Goal: Transaction & Acquisition: Purchase product/service

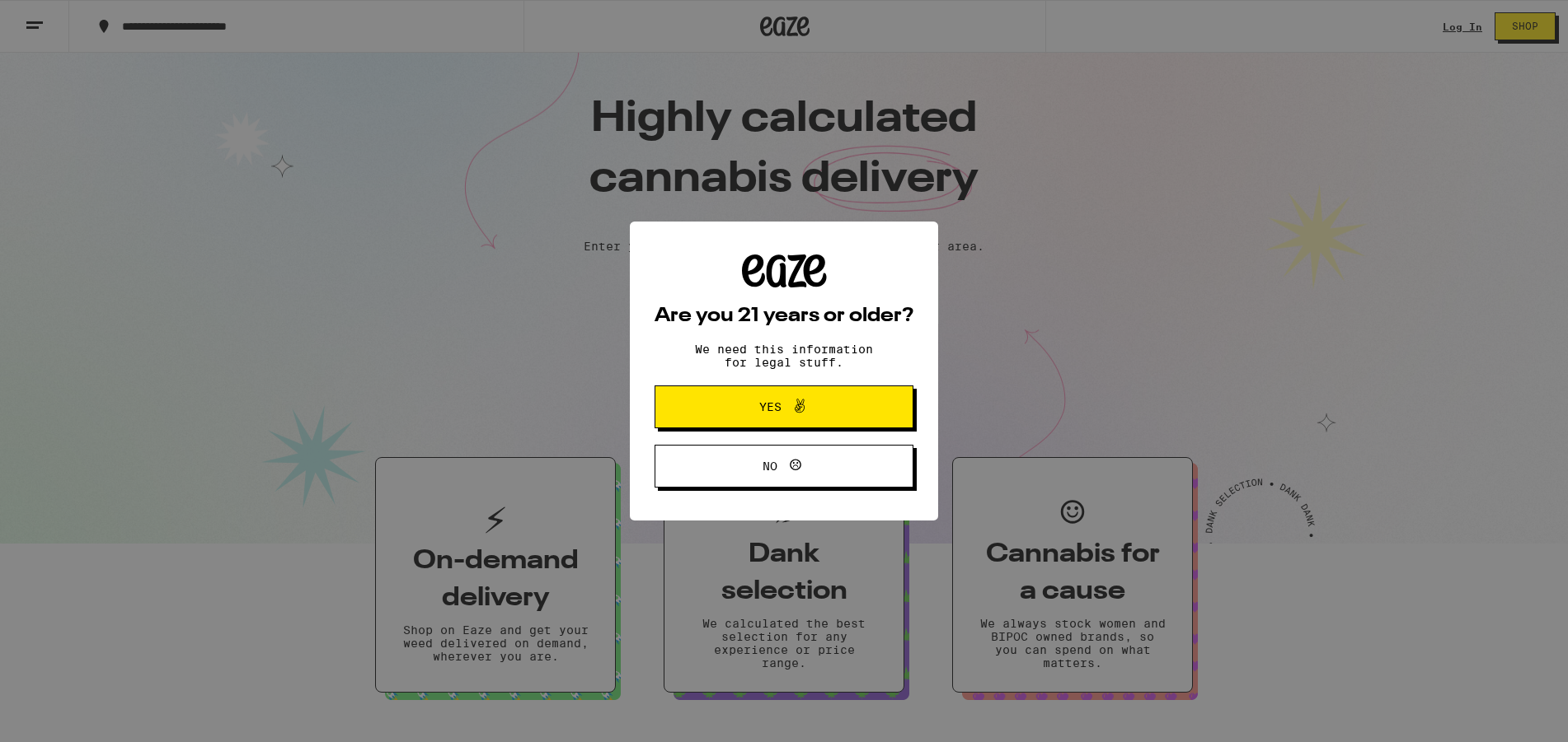
click at [898, 397] on button "Yes" at bounding box center [784, 407] width 259 height 43
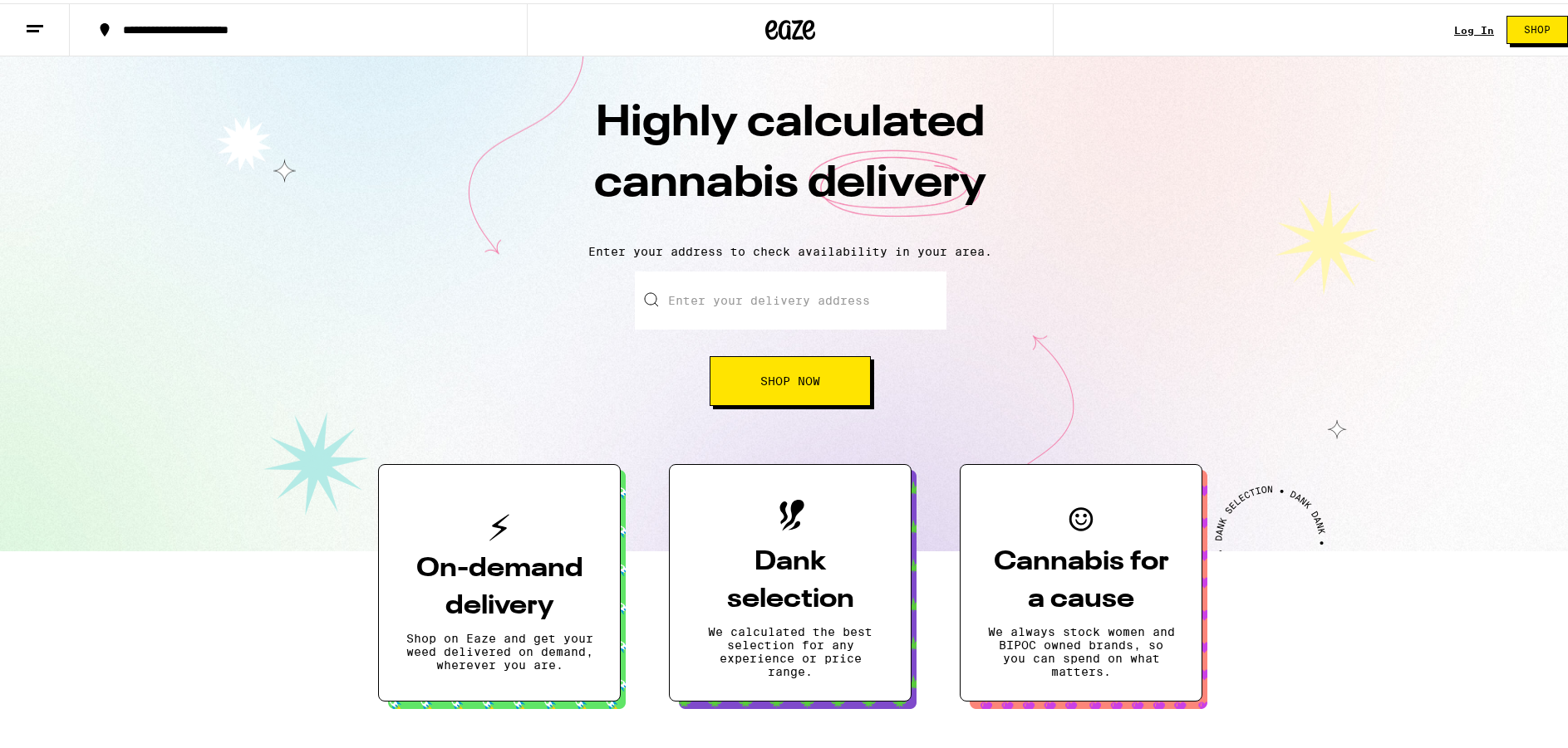
click at [1467, 23] on link "Log In" at bounding box center [1474, 27] width 40 height 11
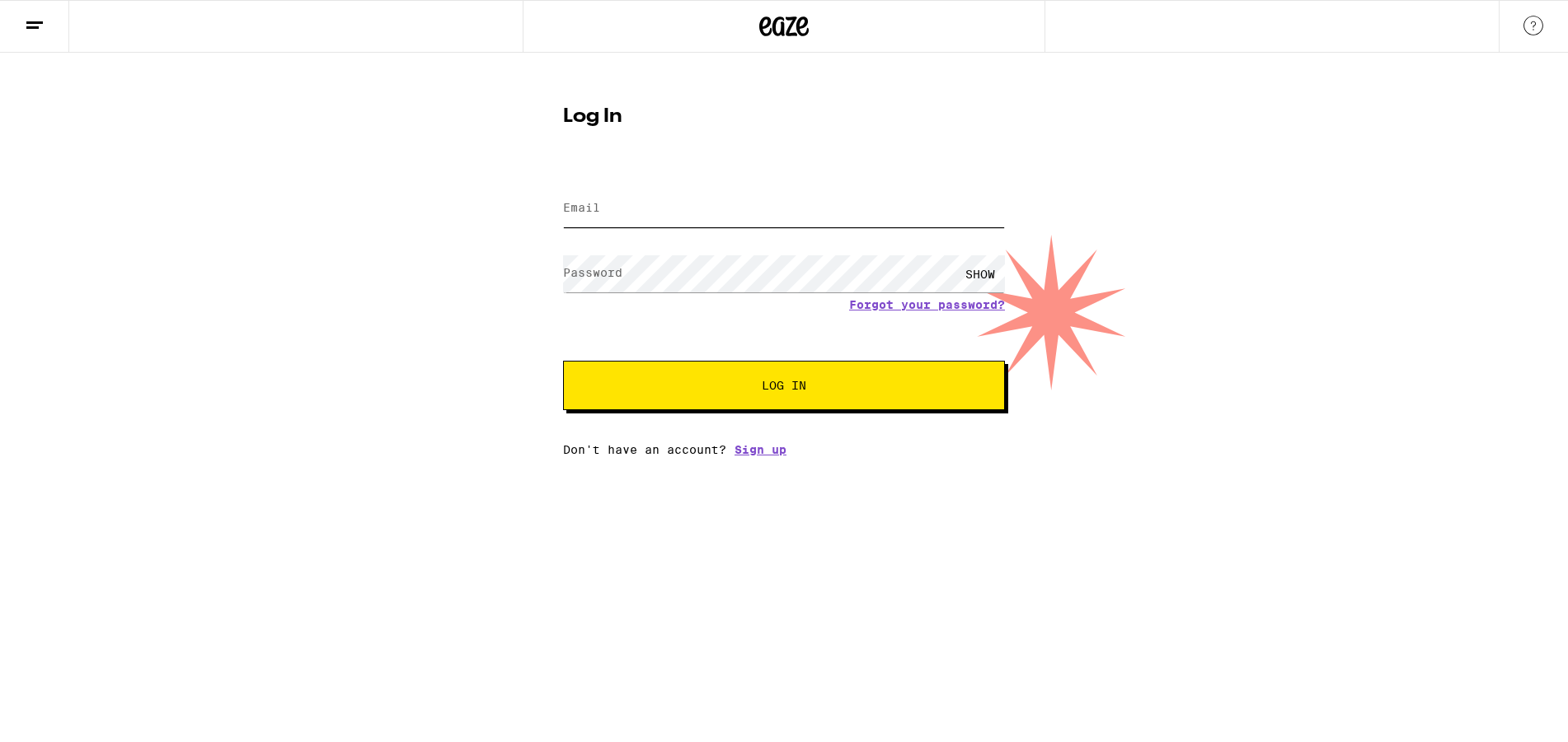
type input "[EMAIL_ADDRESS][DOMAIN_NAME]"
click at [789, 391] on span "Log In" at bounding box center [784, 386] width 45 height 12
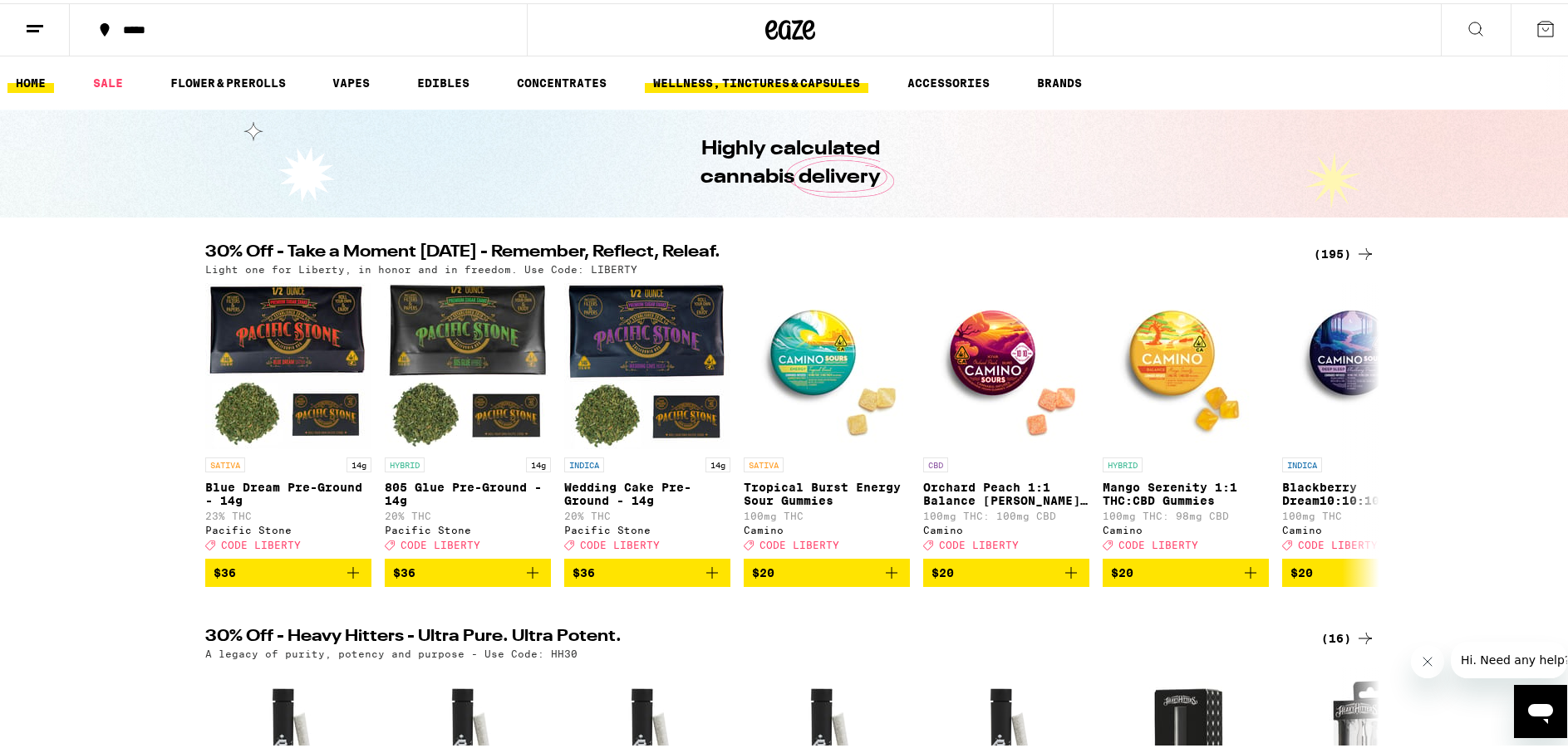
click at [779, 74] on link "WELLNESS, TINCTURES & CAPSULES" at bounding box center [756, 80] width 224 height 20
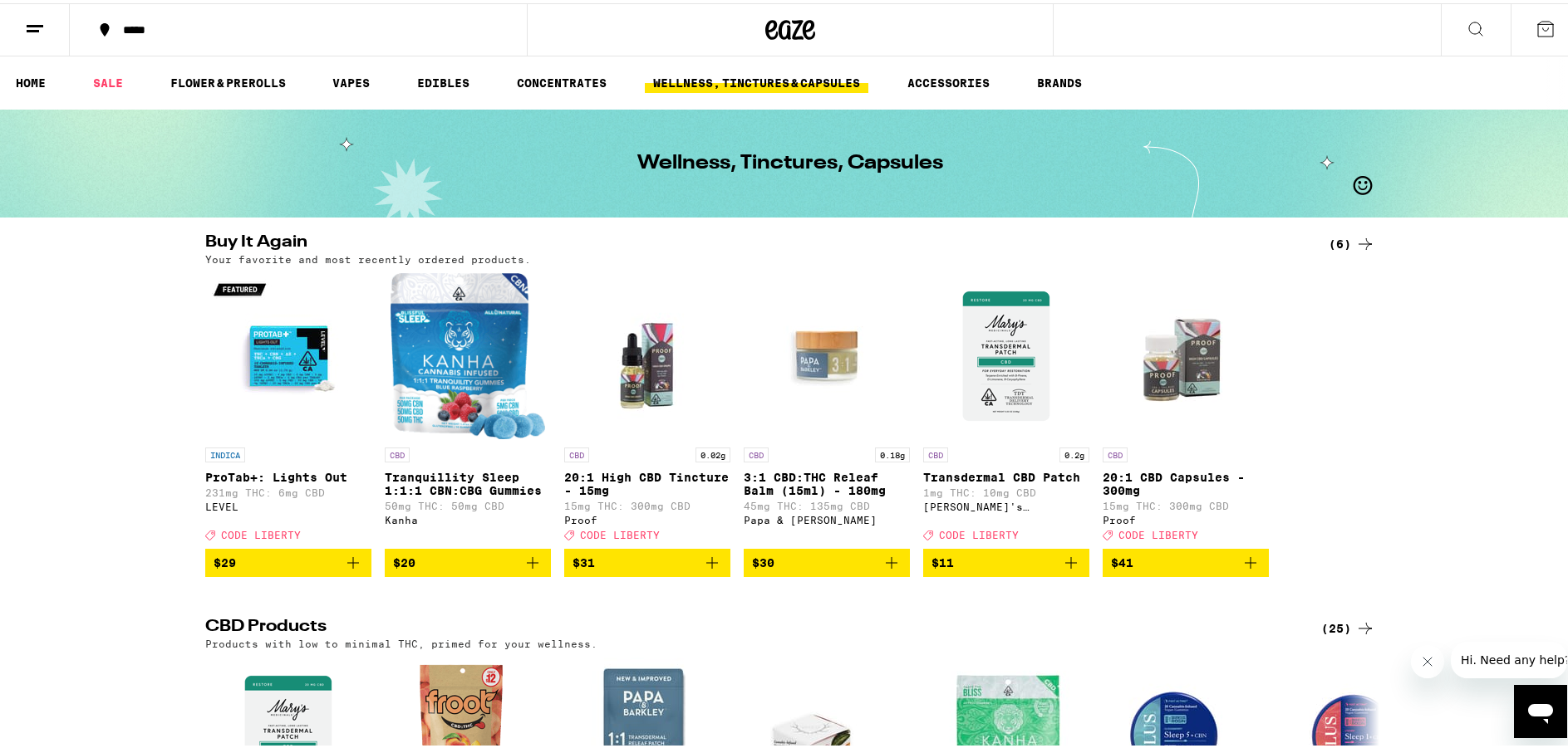
scroll to position [83, 0]
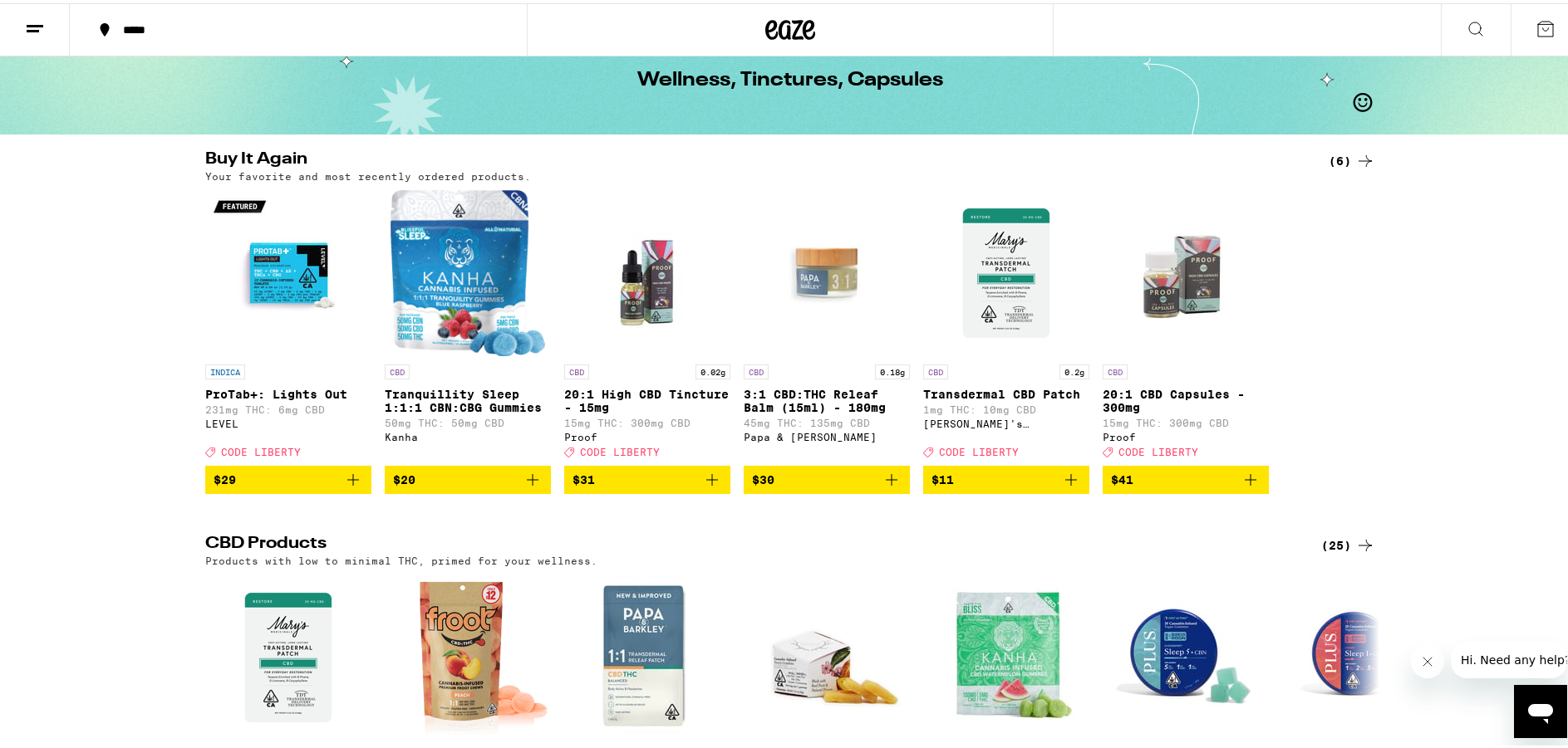
click at [887, 485] on icon "Add to bag" at bounding box center [891, 477] width 20 height 20
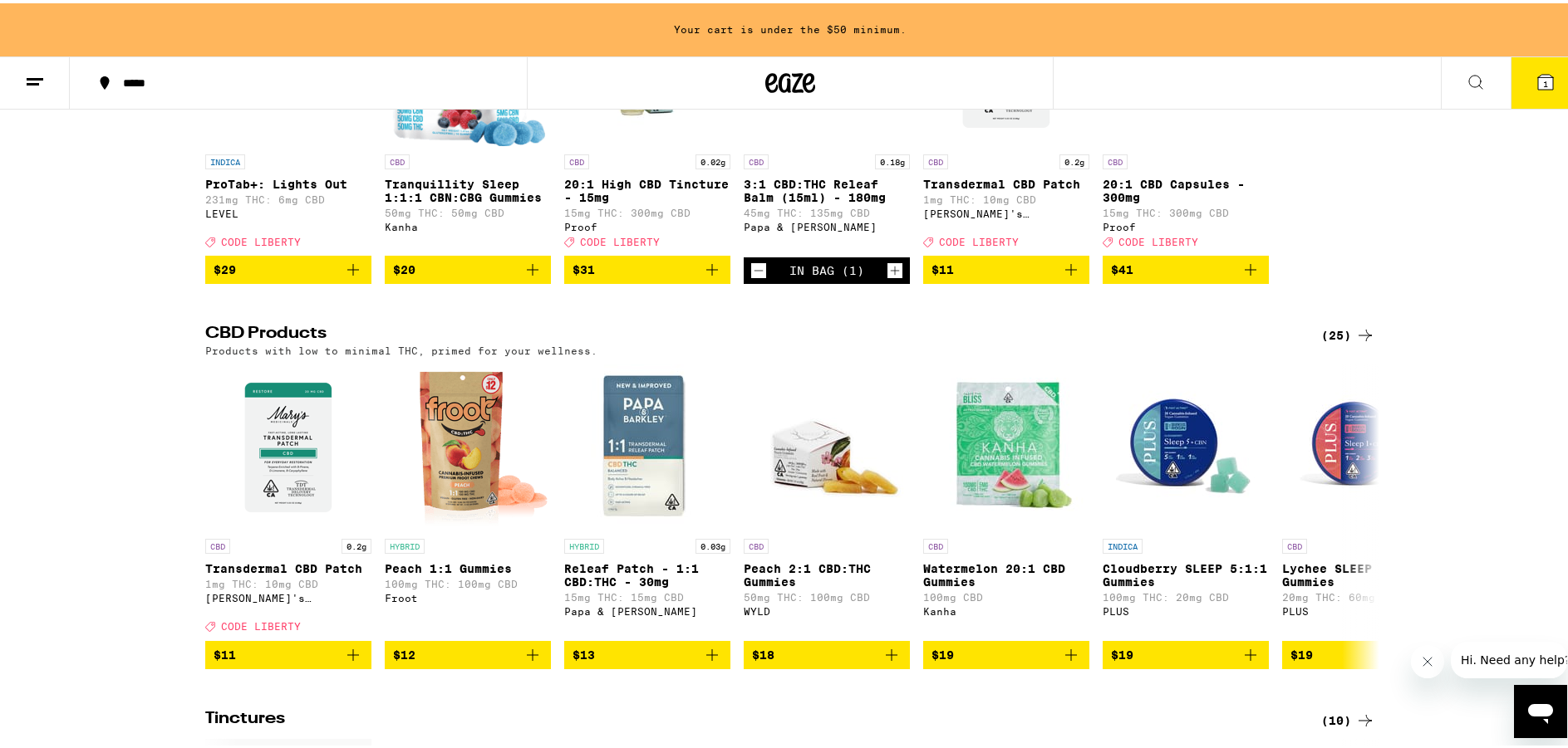
scroll to position [386, 0]
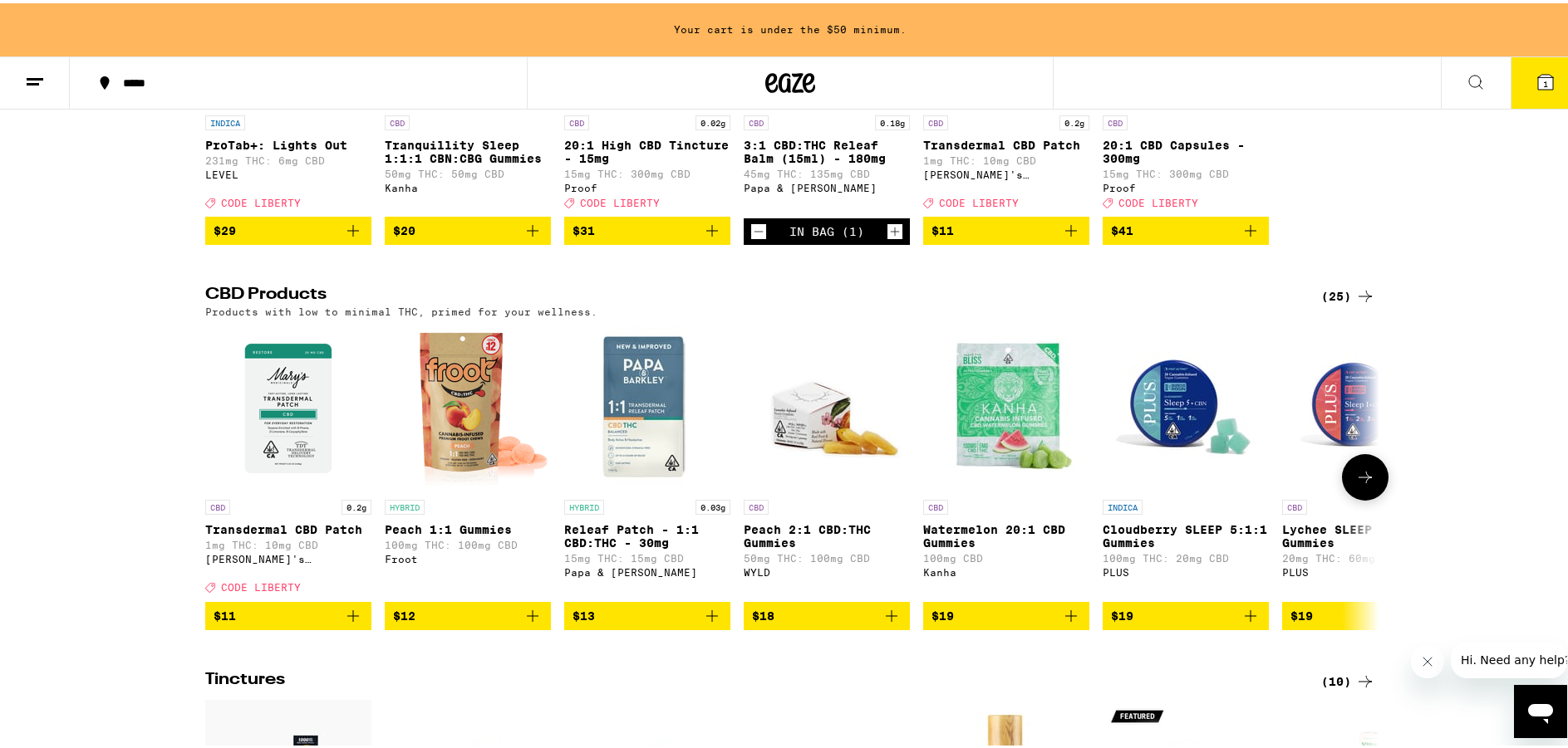
click at [629, 435] on img "Open page for Releaf Patch - 1:1 CBD:THC - 30mg from Papa & Barkley" at bounding box center [648, 406] width 166 height 166
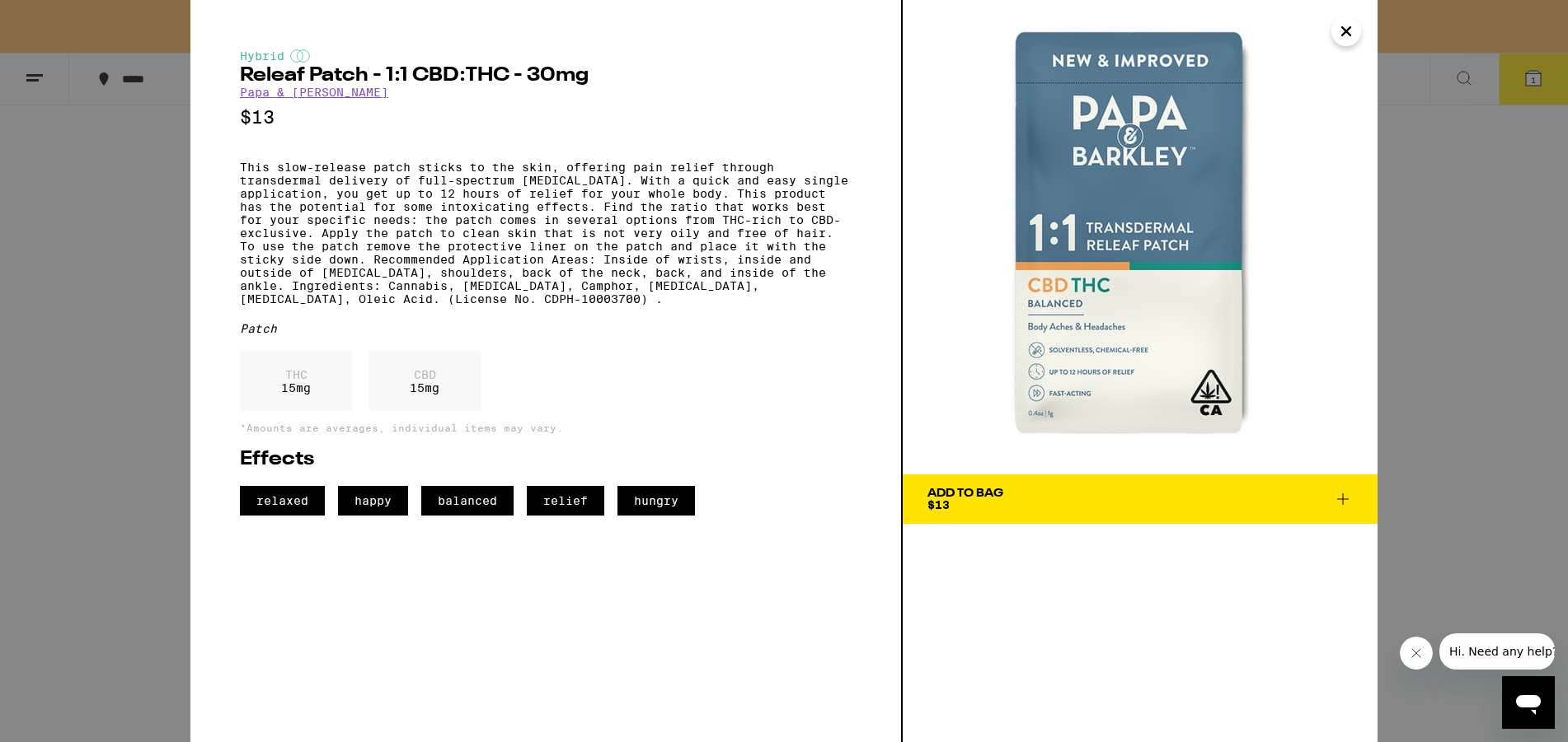
click at [1344, 500] on icon at bounding box center [1343, 500] width 12 height 12
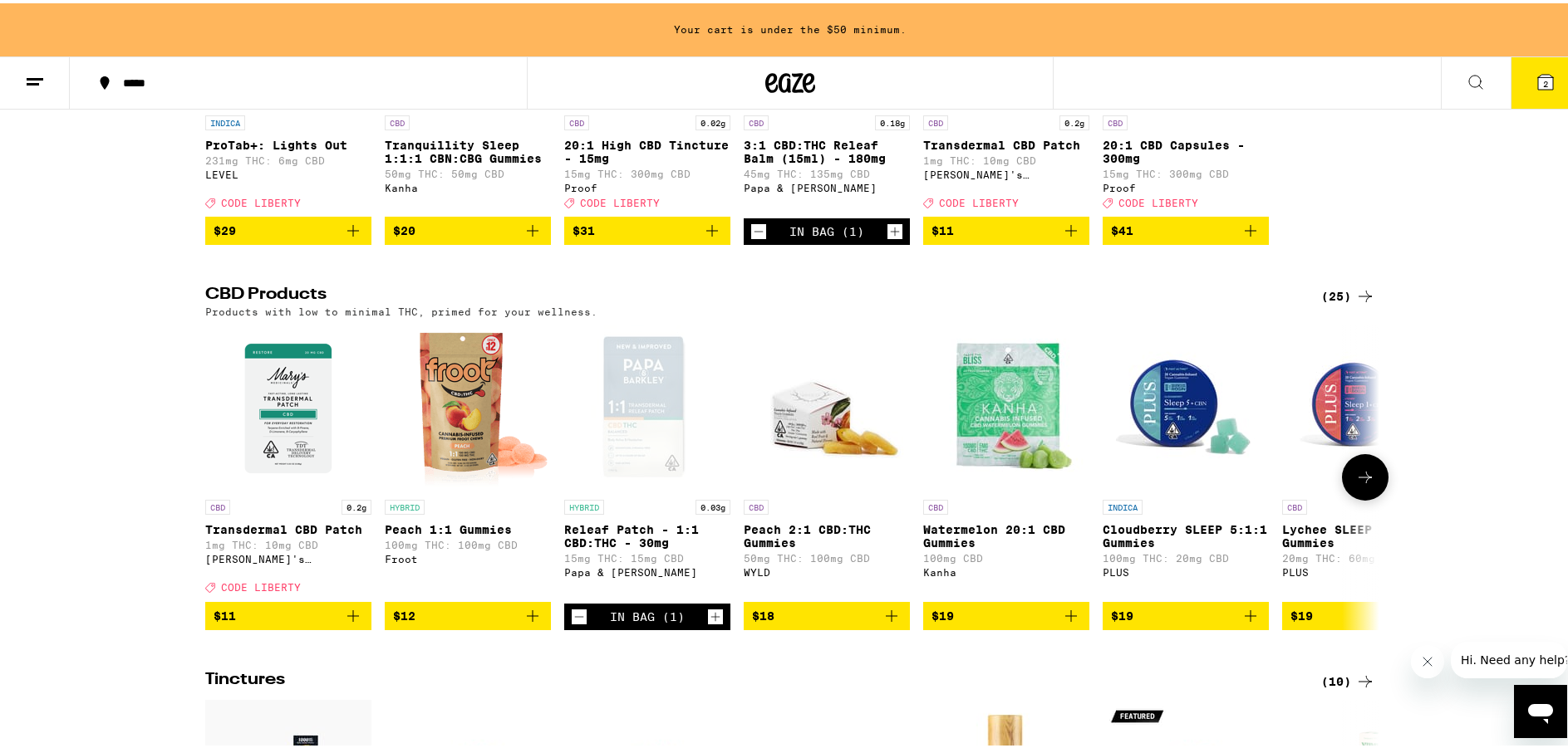
click at [708, 623] on icon "Increment" at bounding box center [715, 613] width 15 height 20
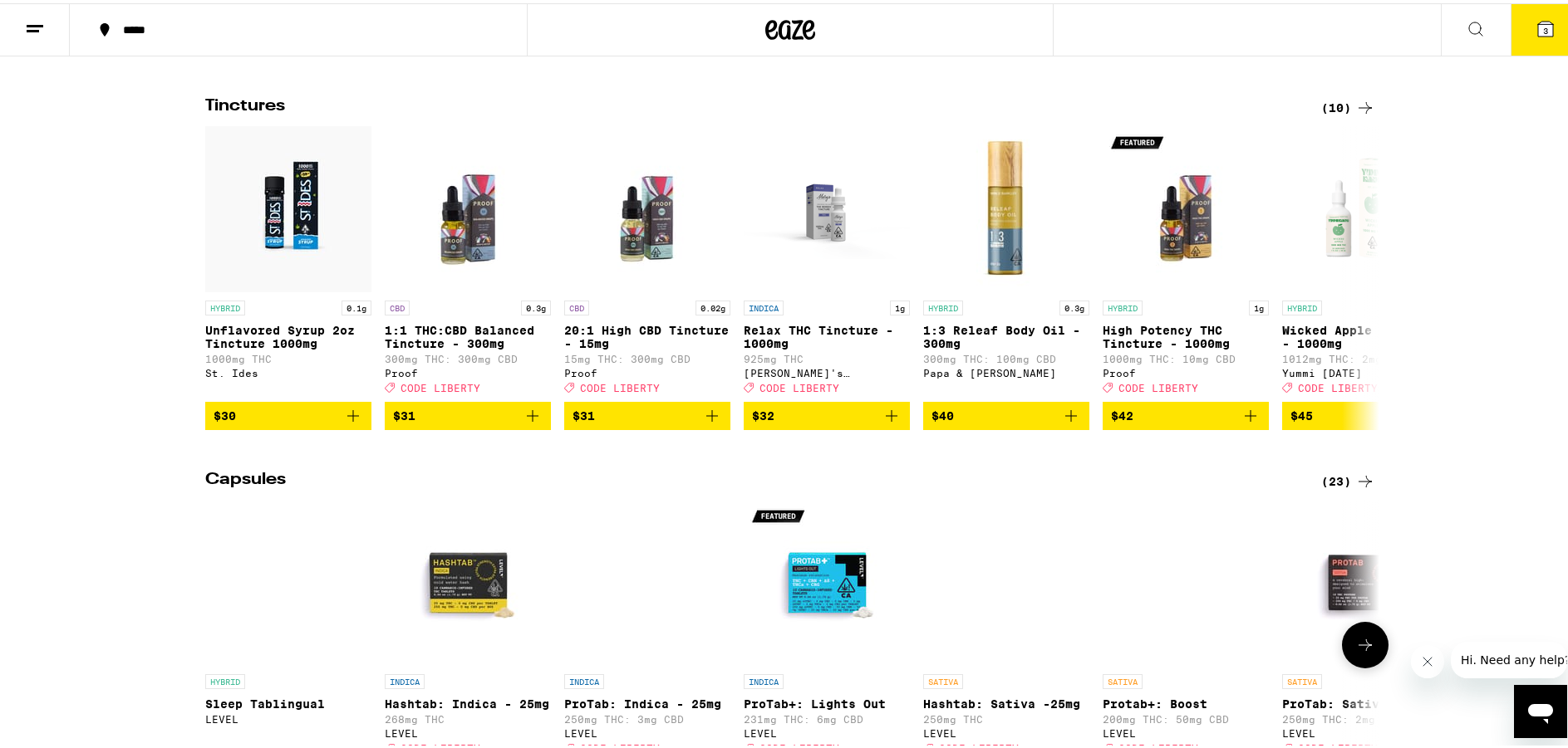
scroll to position [913, 0]
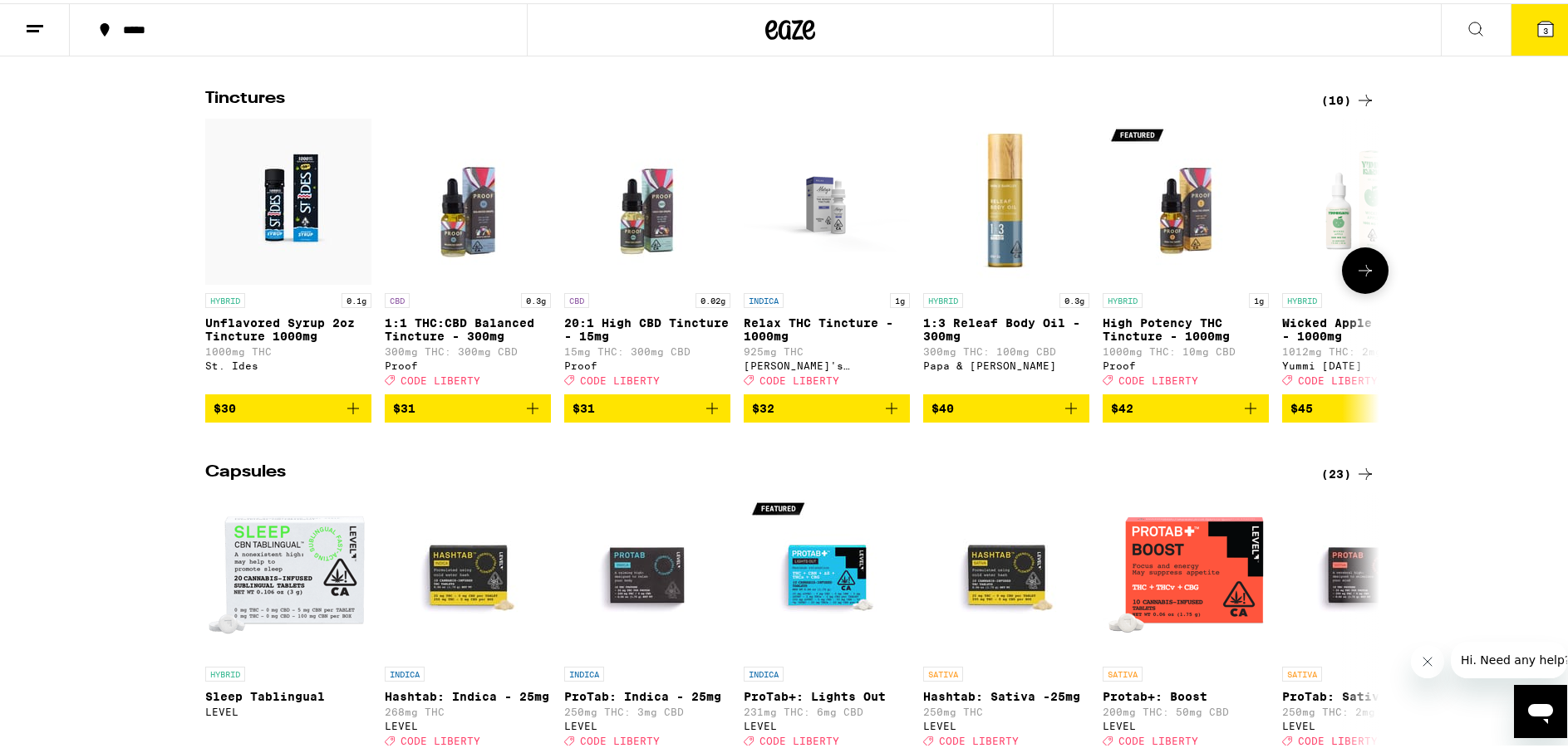
click at [1001, 229] on img "Open page for 1:3 Releaf Body Oil - 300mg from Papa & Barkley" at bounding box center [1006, 199] width 166 height 166
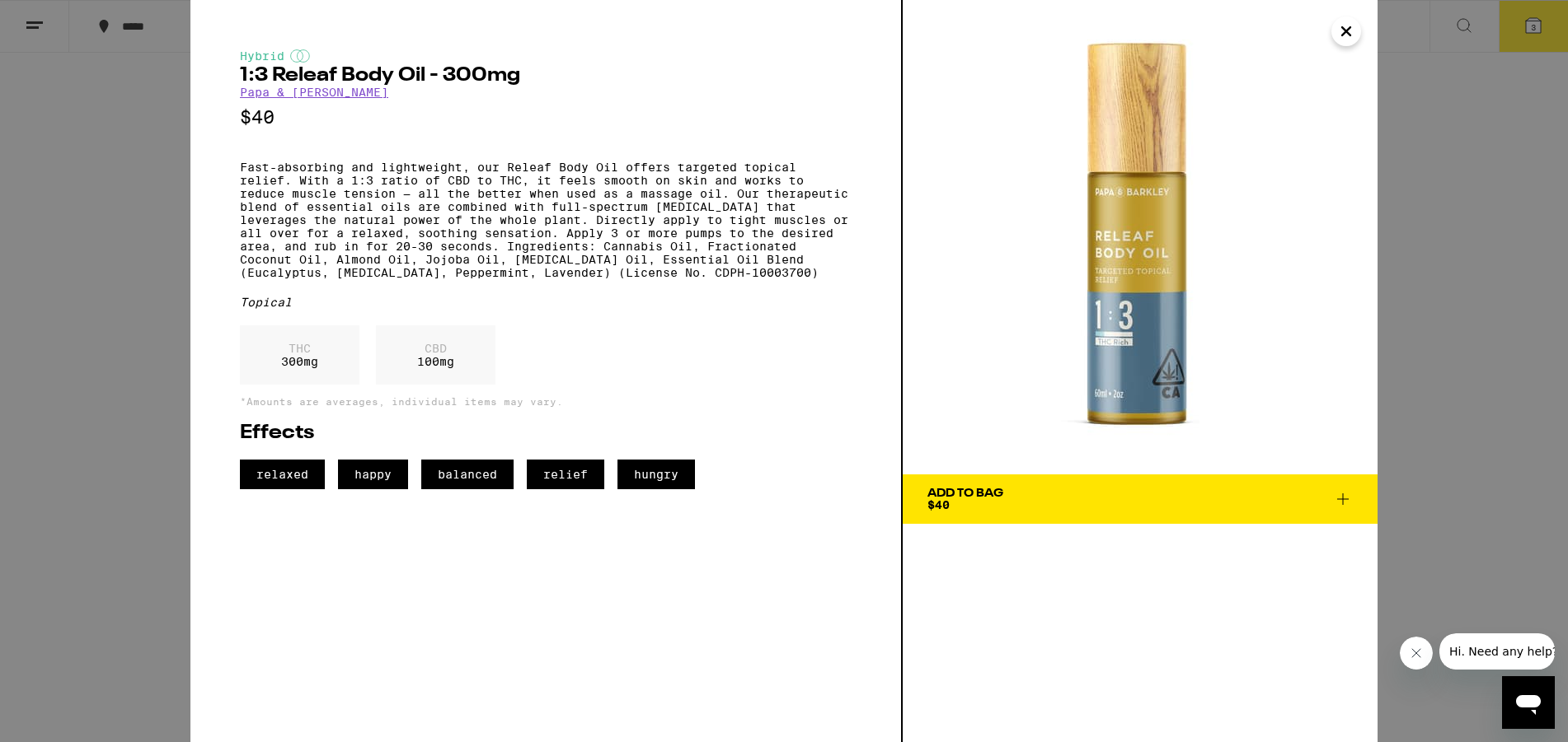
click at [1343, 504] on icon at bounding box center [1343, 500] width 12 height 12
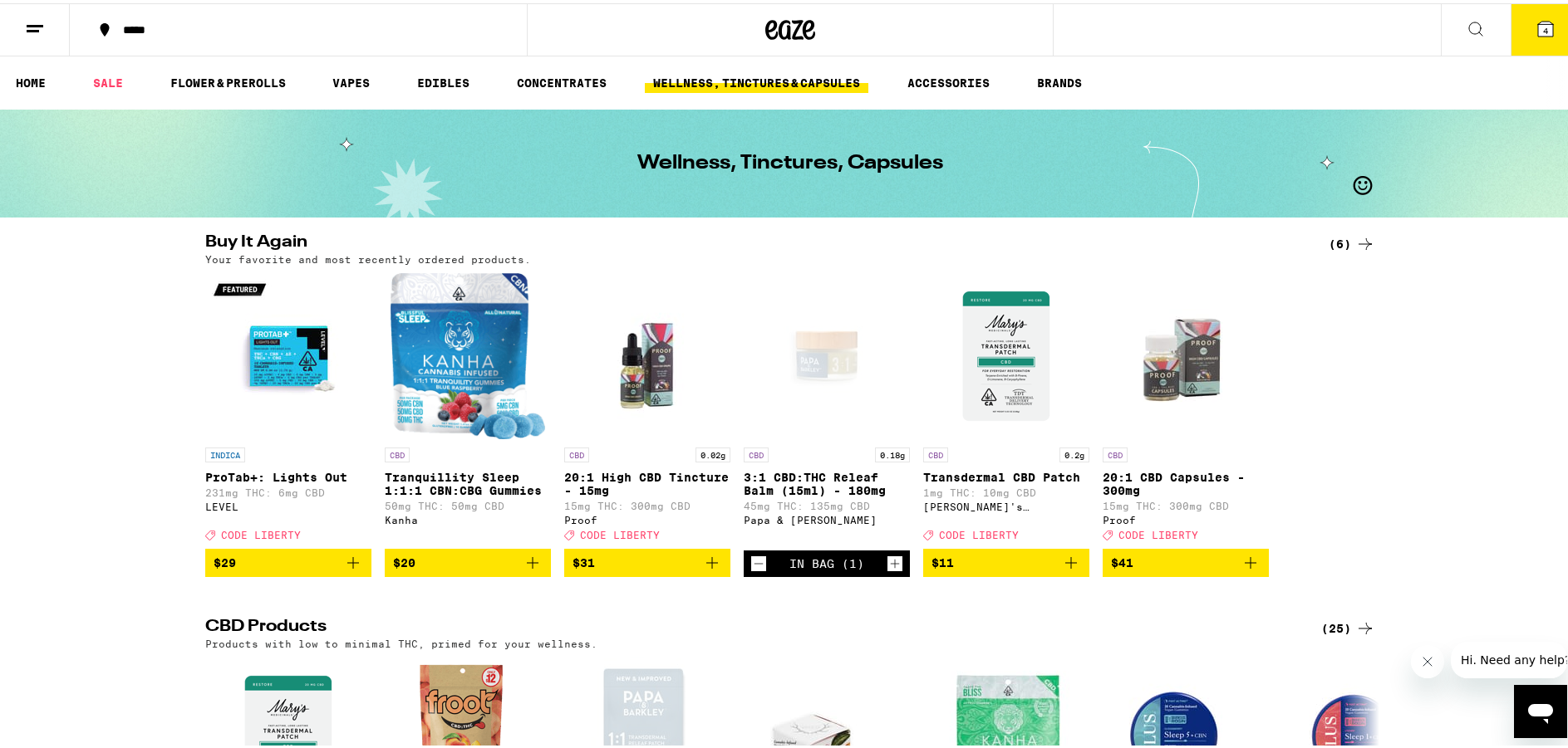
click at [1139, 538] on span "CODE LIBERTY" at bounding box center [1158, 532] width 80 height 11
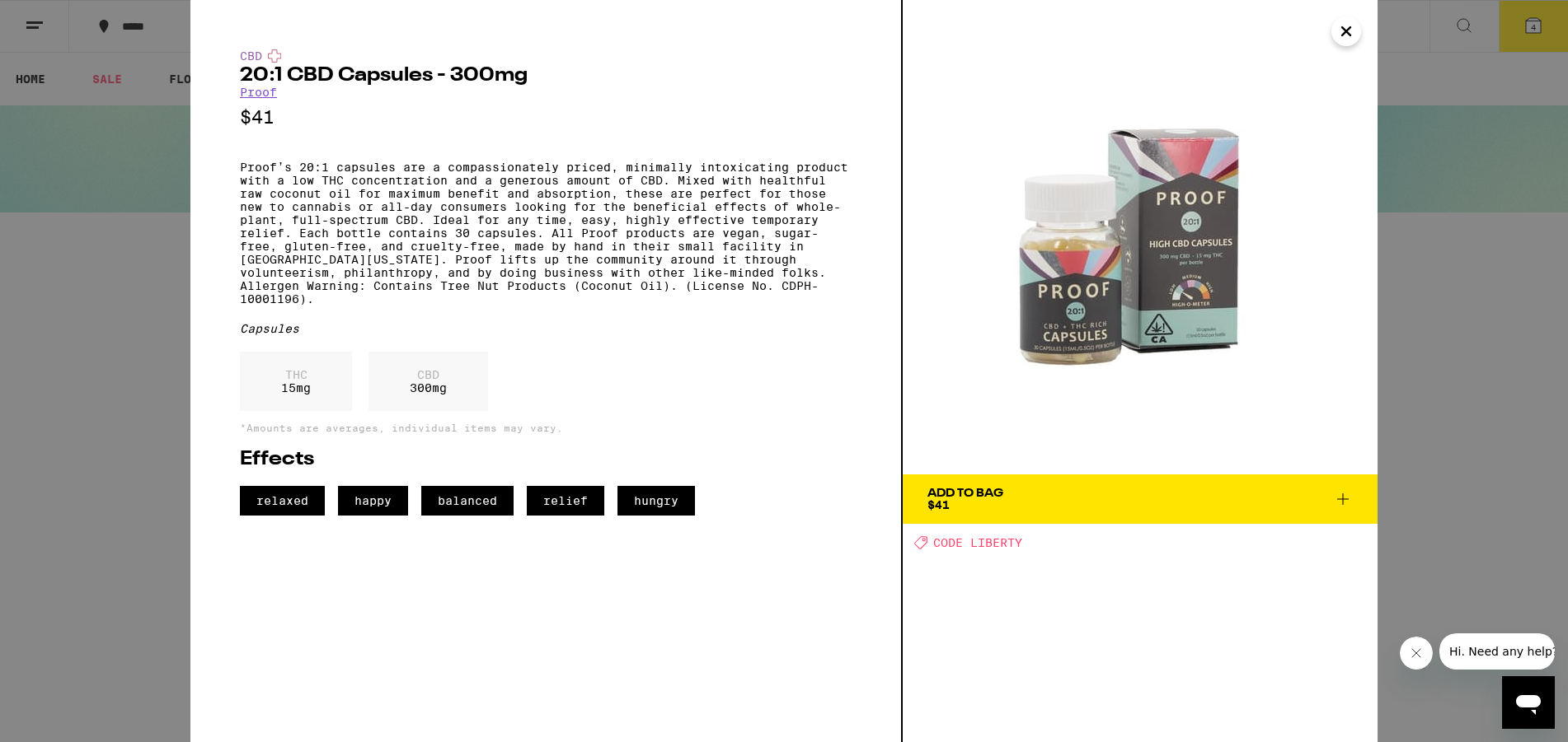
click at [1349, 36] on icon "Close" at bounding box center [1346, 31] width 20 height 25
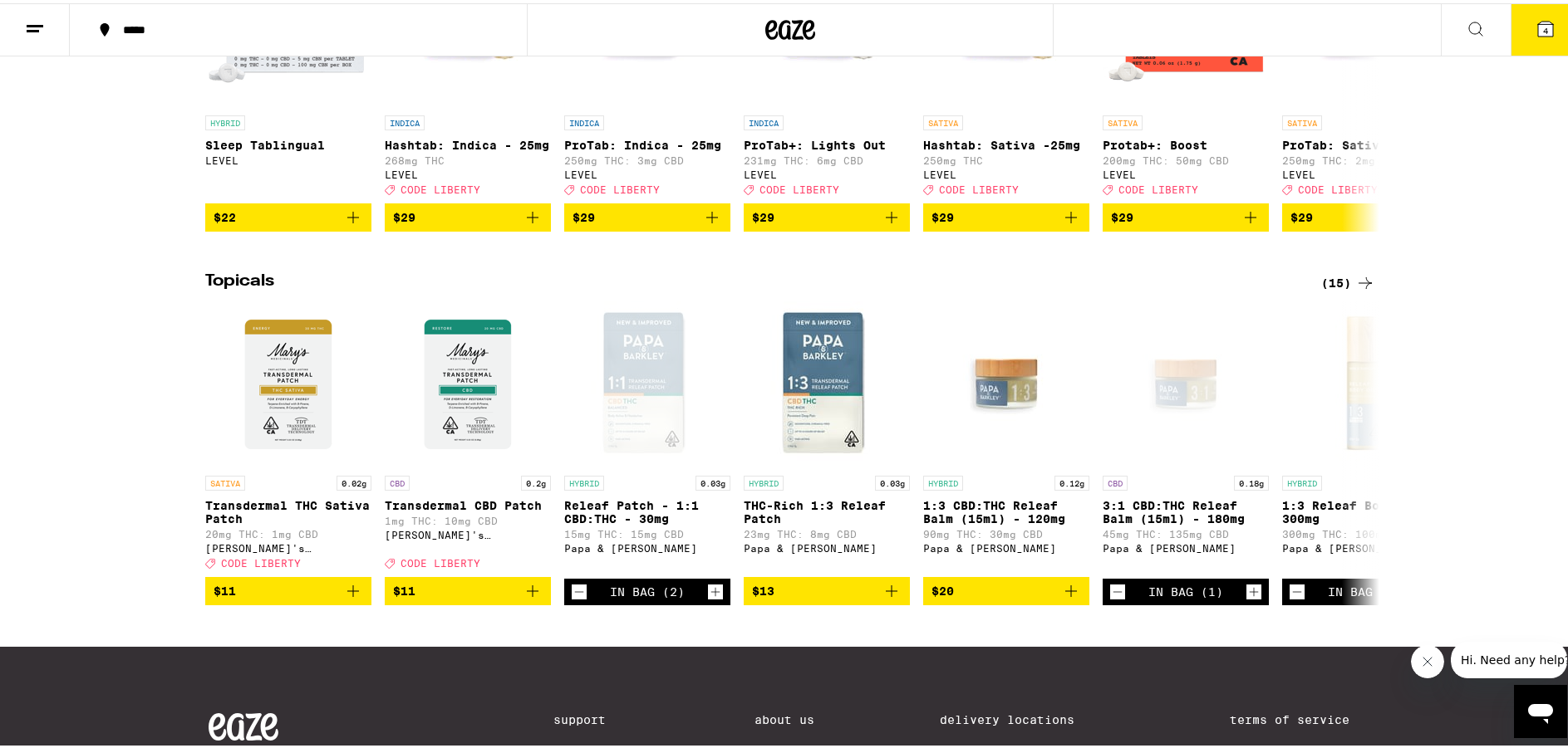
scroll to position [1495, 0]
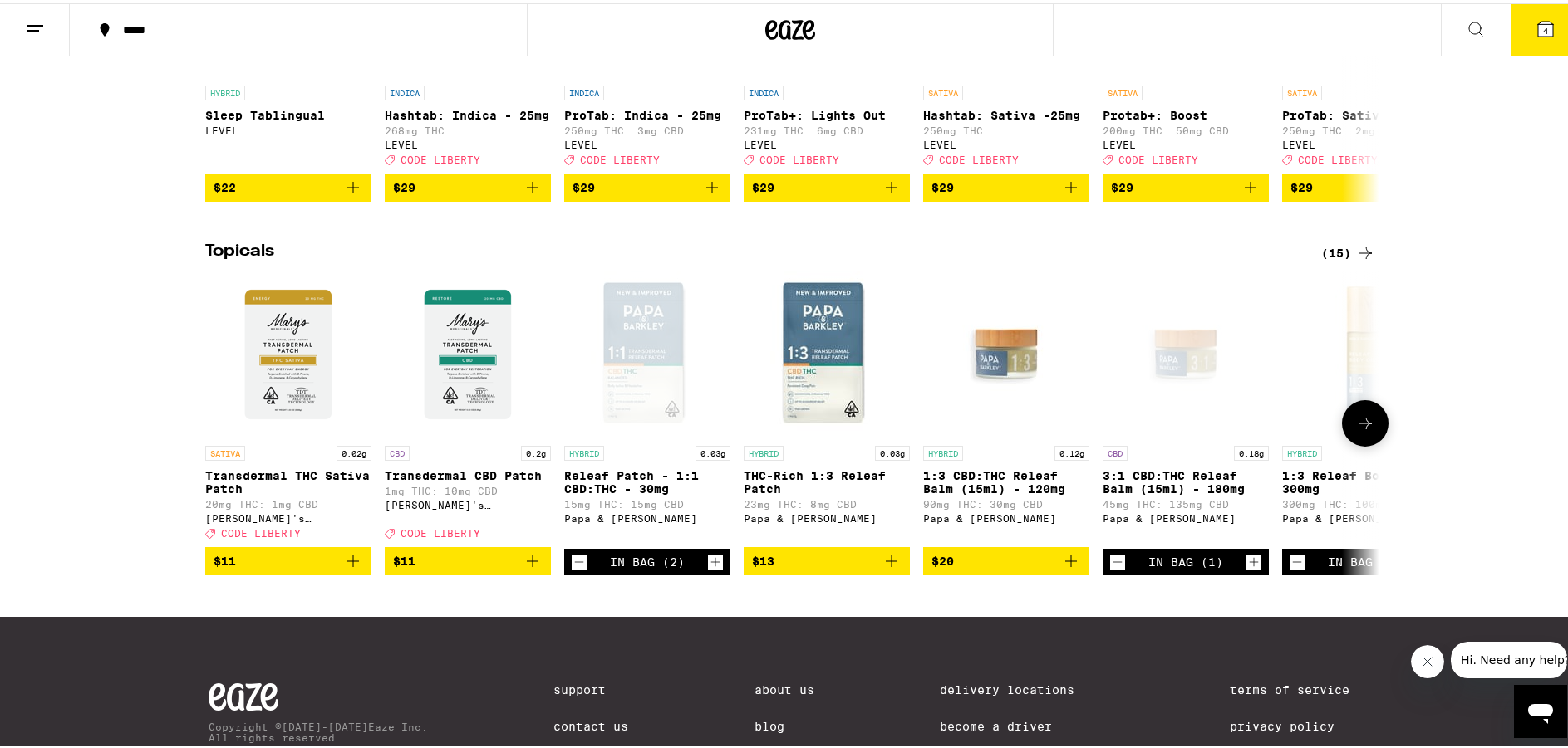
click at [1362, 431] on icon at bounding box center [1365, 421] width 20 height 20
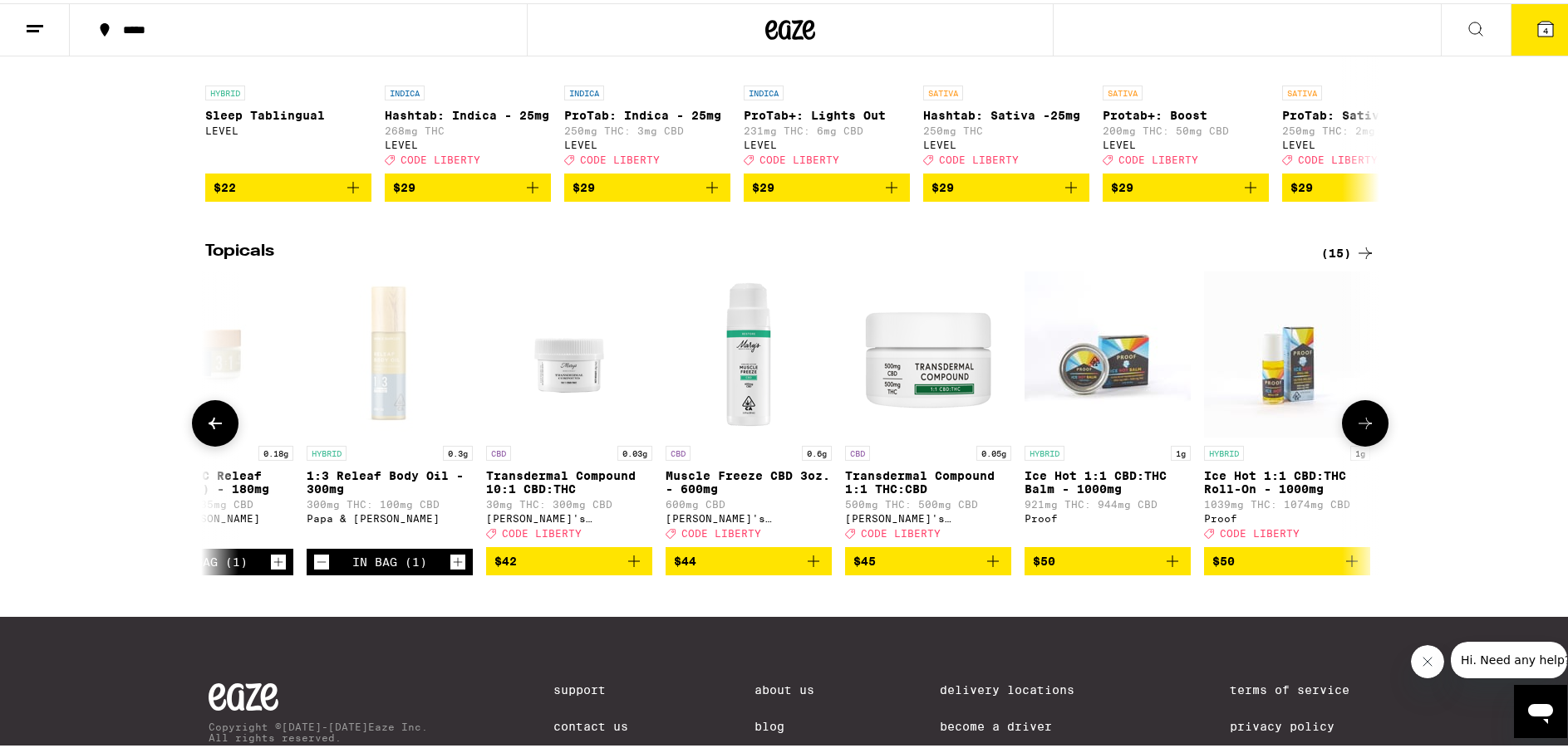
scroll to position [0, 989]
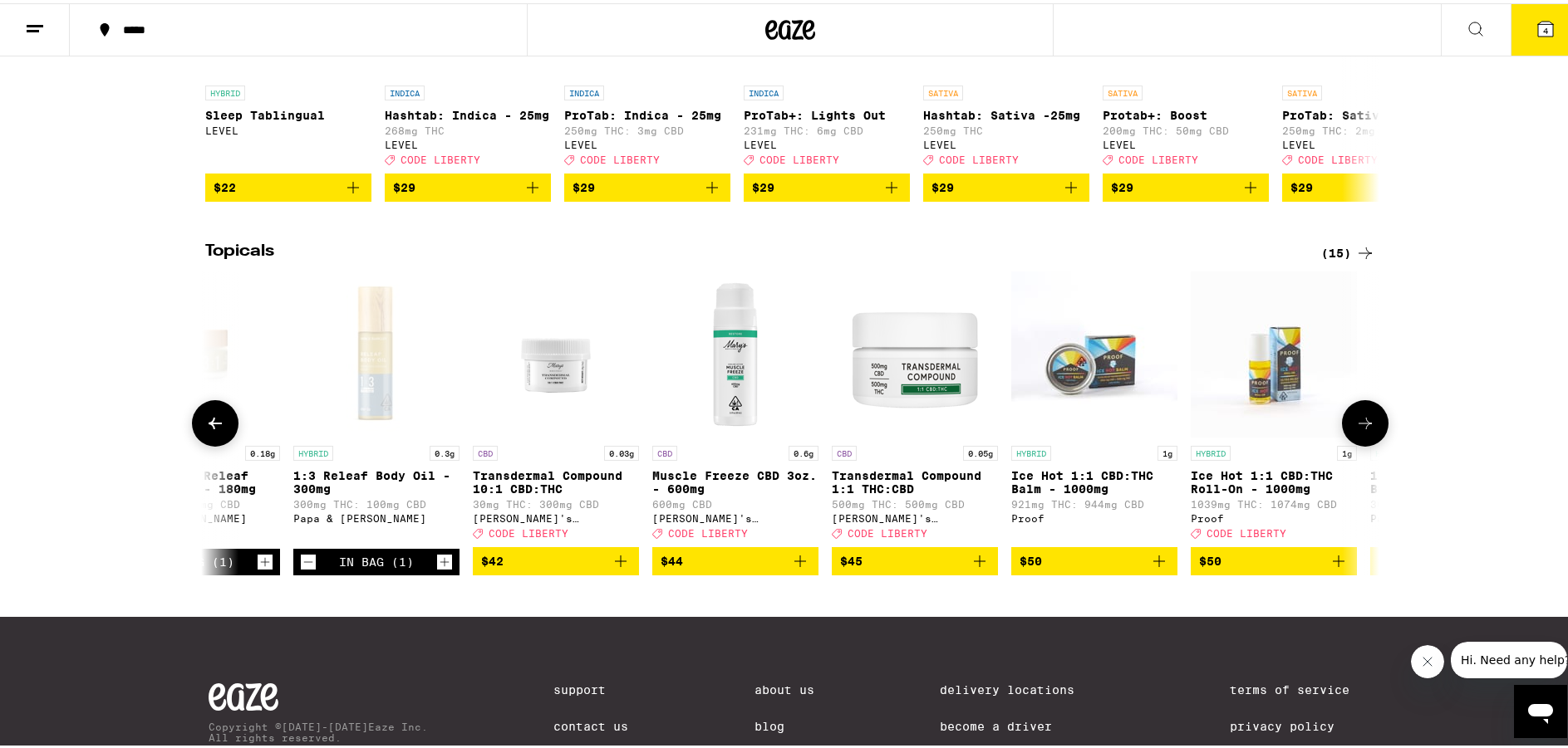
click at [1362, 431] on icon at bounding box center [1365, 421] width 20 height 20
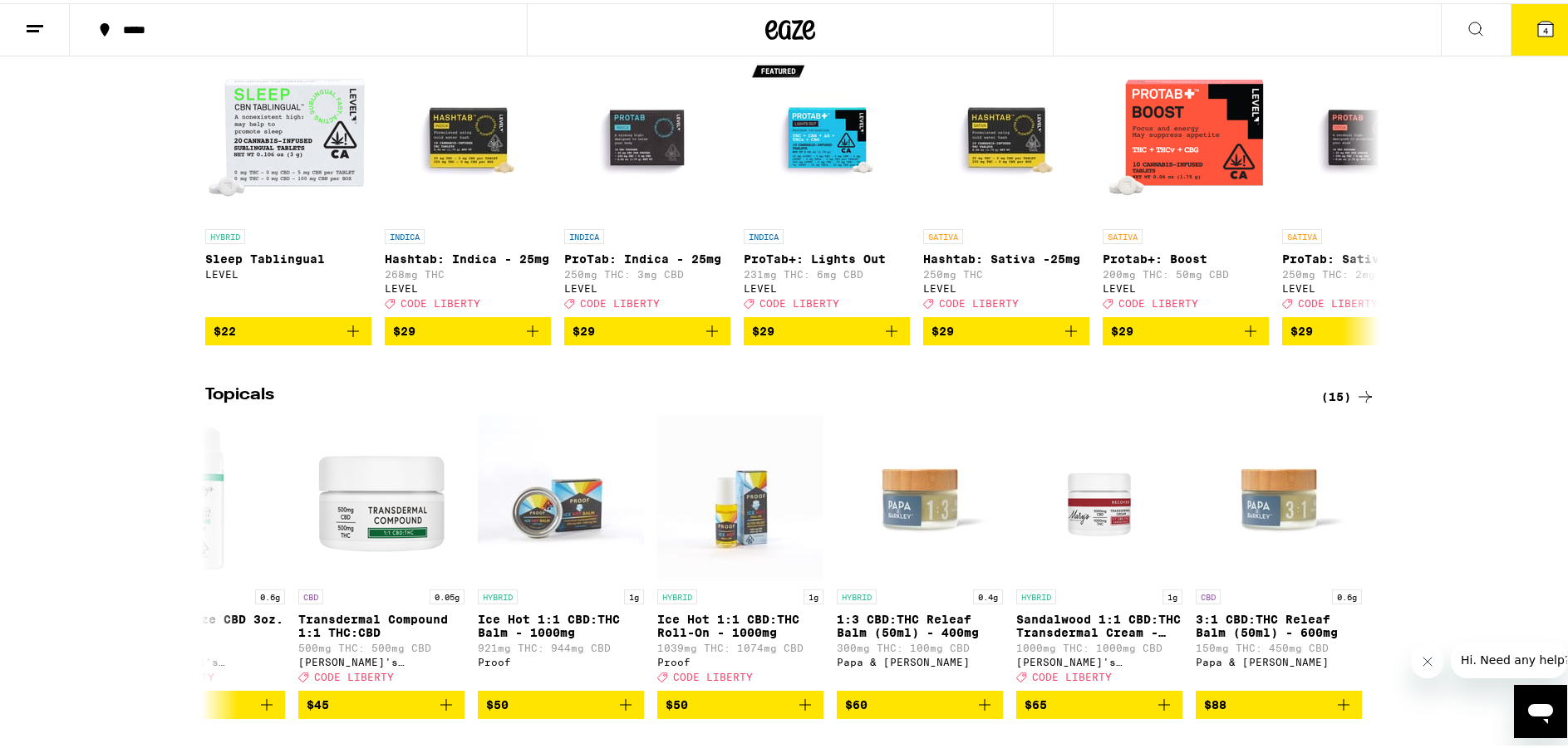
scroll to position [1329, 0]
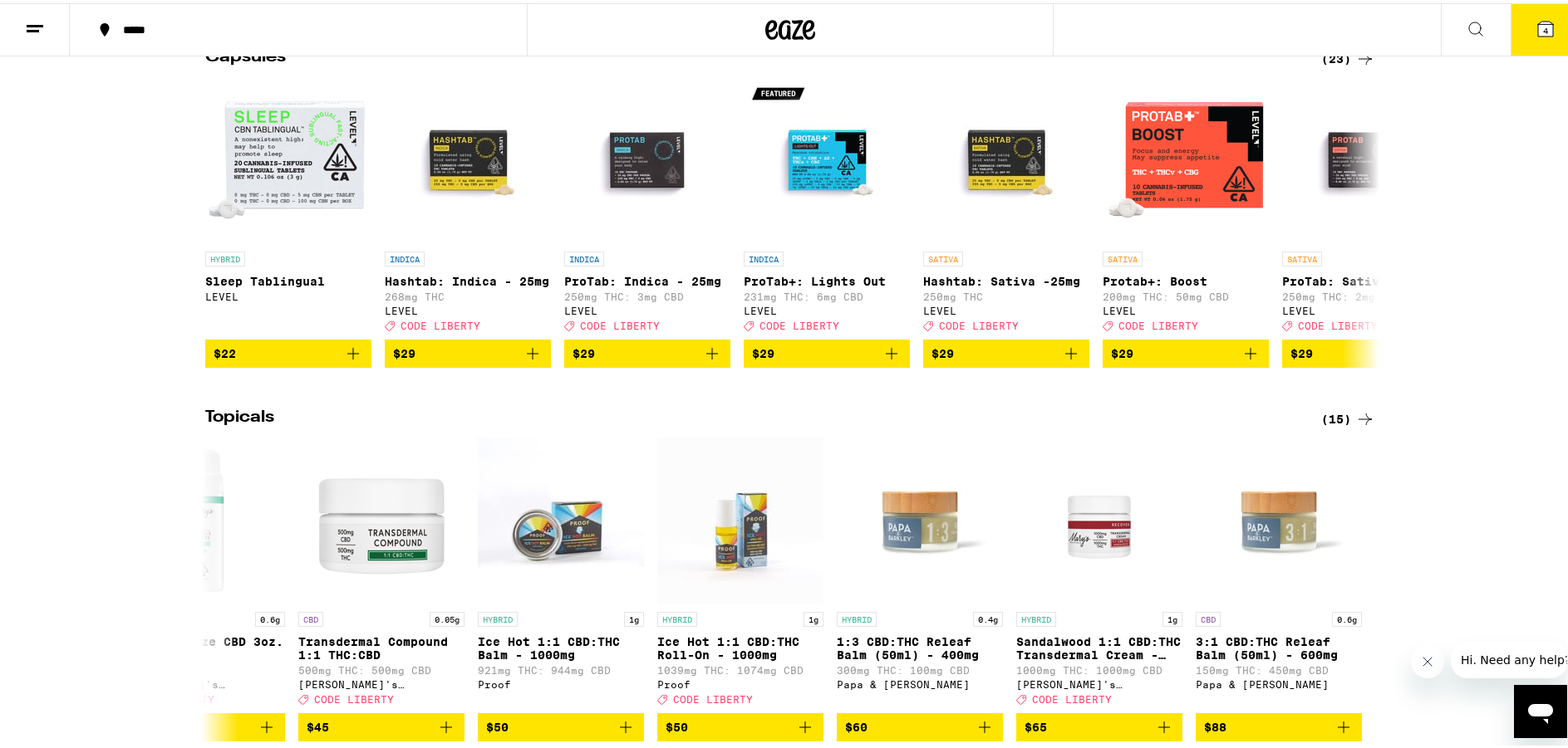
click at [1355, 426] on icon at bounding box center [1365, 416] width 20 height 20
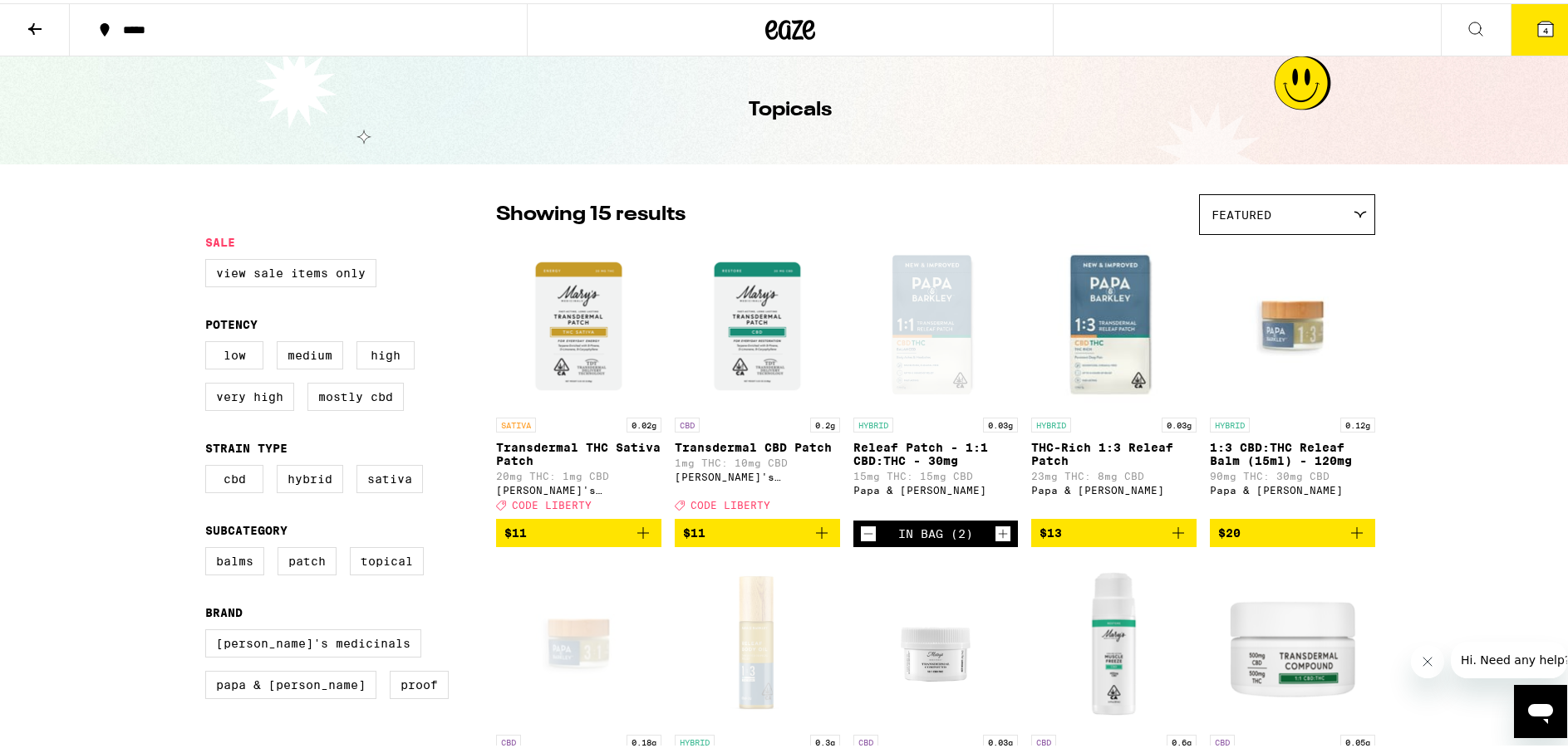
click at [1363, 460] on p "1:3 CBD:THC Releaf Balm (15ml) - 120mg" at bounding box center [1292, 451] width 165 height 27
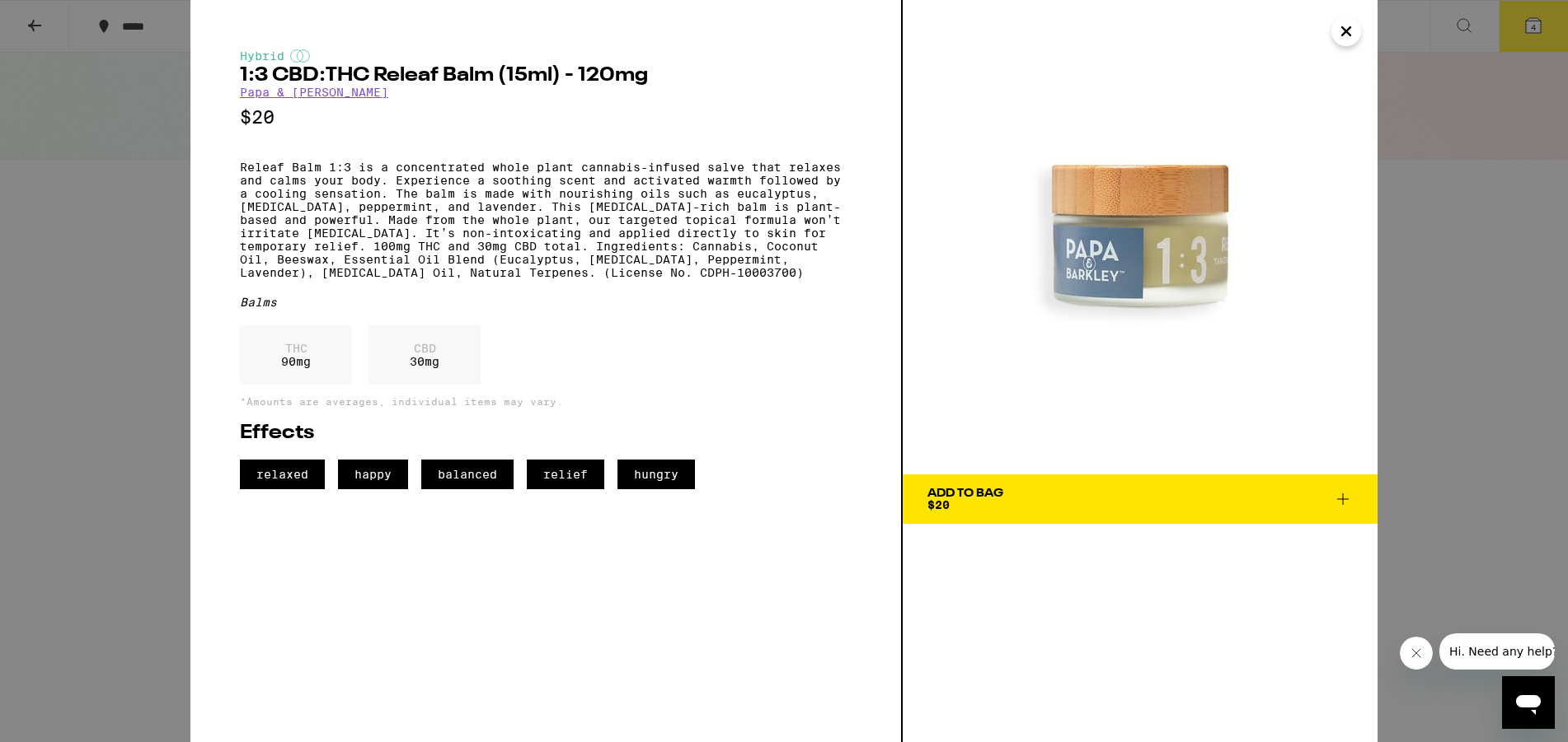
click at [31, 21] on div "Hybrid 1:3 CBD:THC Releaf Balm (15ml) - 120mg Papa & [PERSON_NAME] $20 Releaf B…" at bounding box center [784, 371] width 1568 height 742
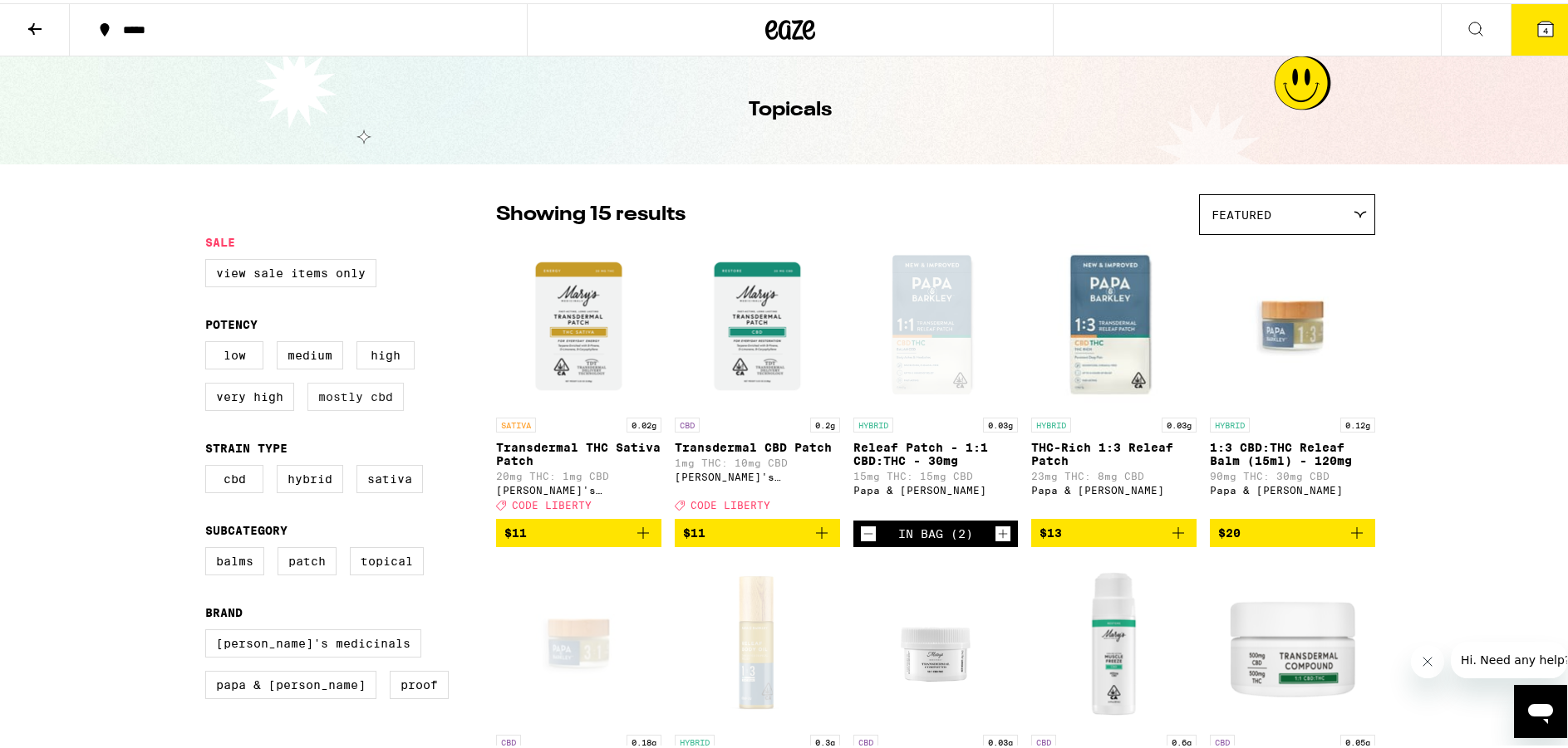
click at [382, 403] on label "Mostly CBD" at bounding box center [356, 394] width 96 height 28
click at [210, 342] on input "Mostly CBD" at bounding box center [209, 341] width 1 height 1
checkbox input "true"
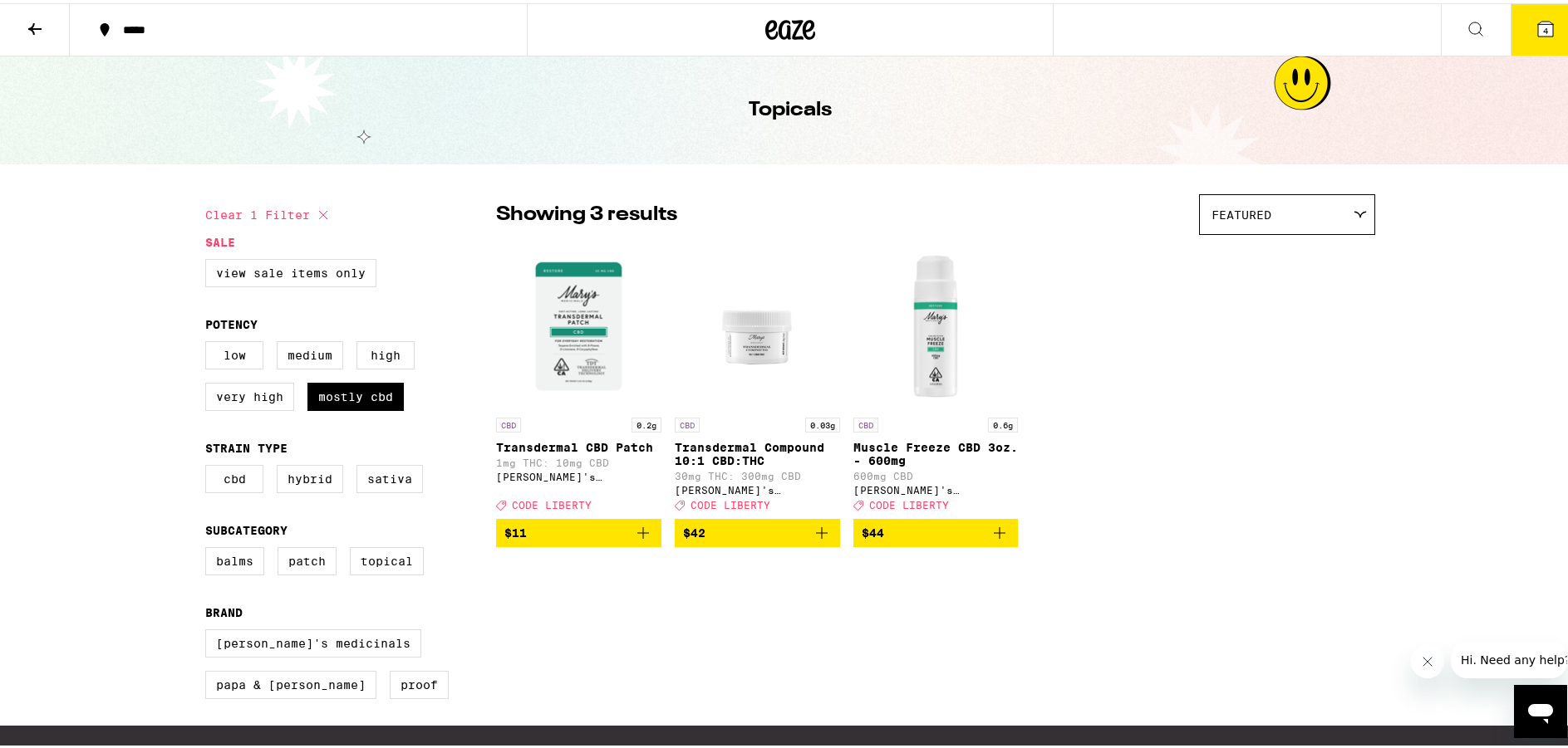
click at [750, 343] on img "Open page for Transdermal Compound 10:1 CBD:THC from Mary's Medicinals" at bounding box center [757, 323] width 125 height 166
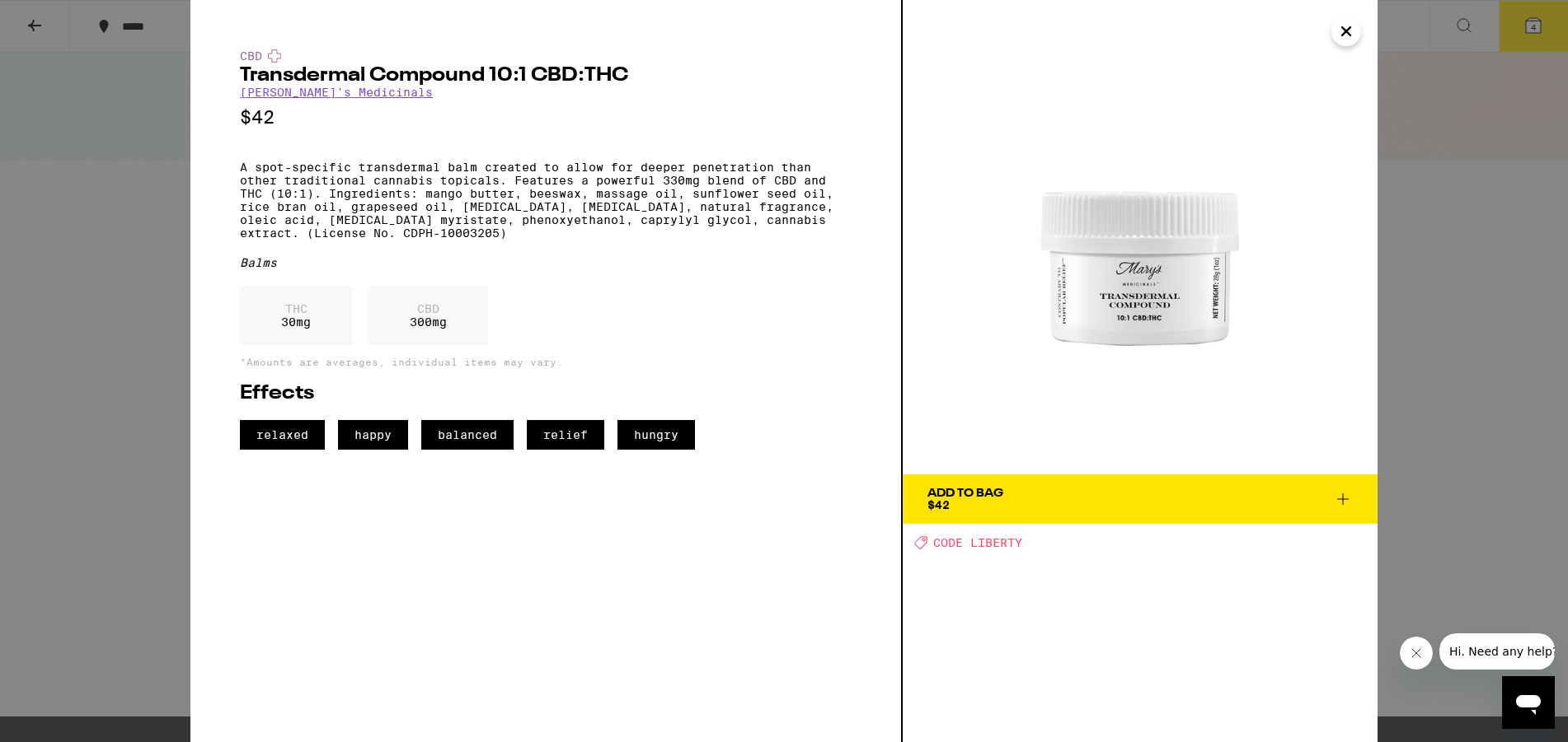
click at [1345, 30] on icon "Close" at bounding box center [1346, 31] width 8 height 8
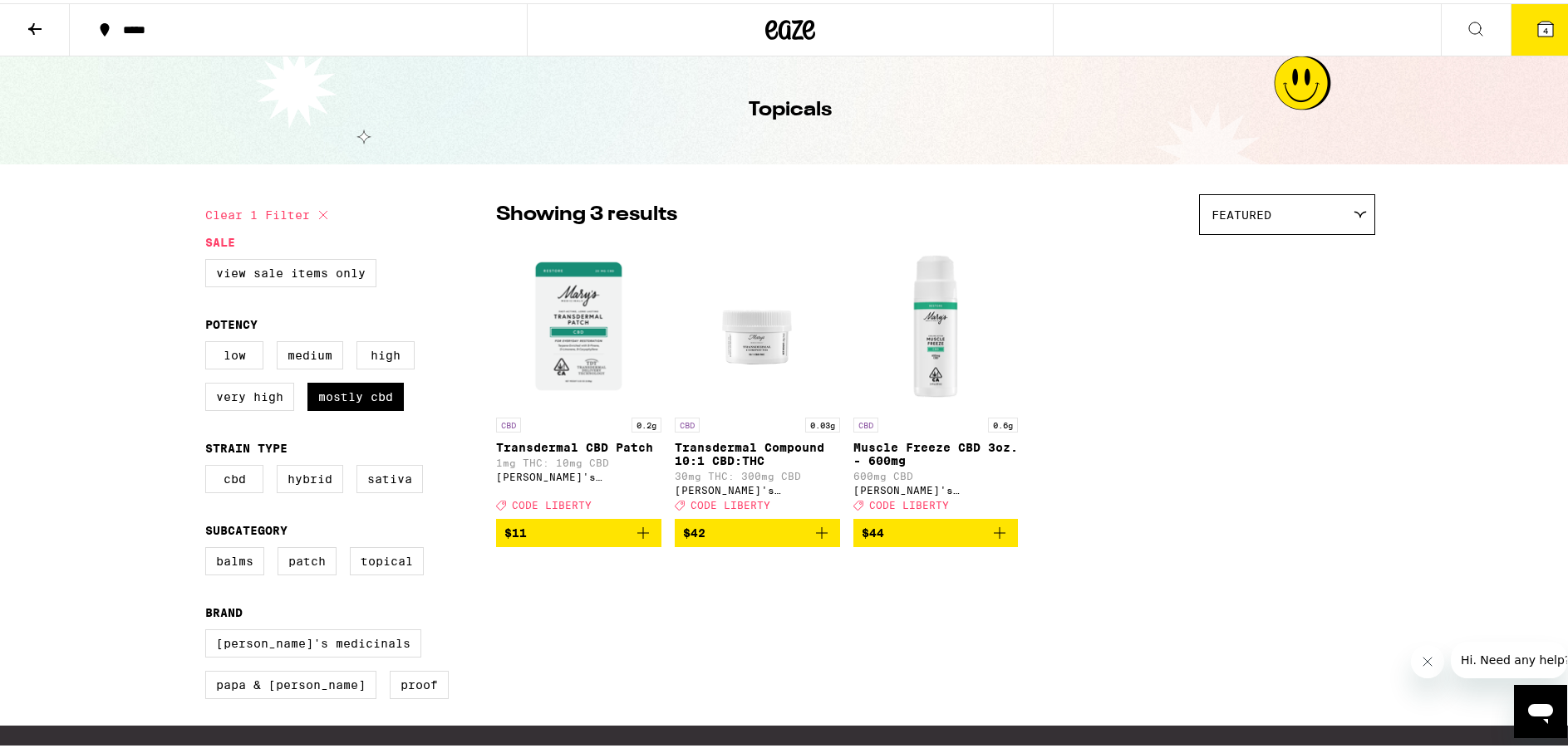
click at [1538, 28] on icon at bounding box center [1546, 26] width 15 height 15
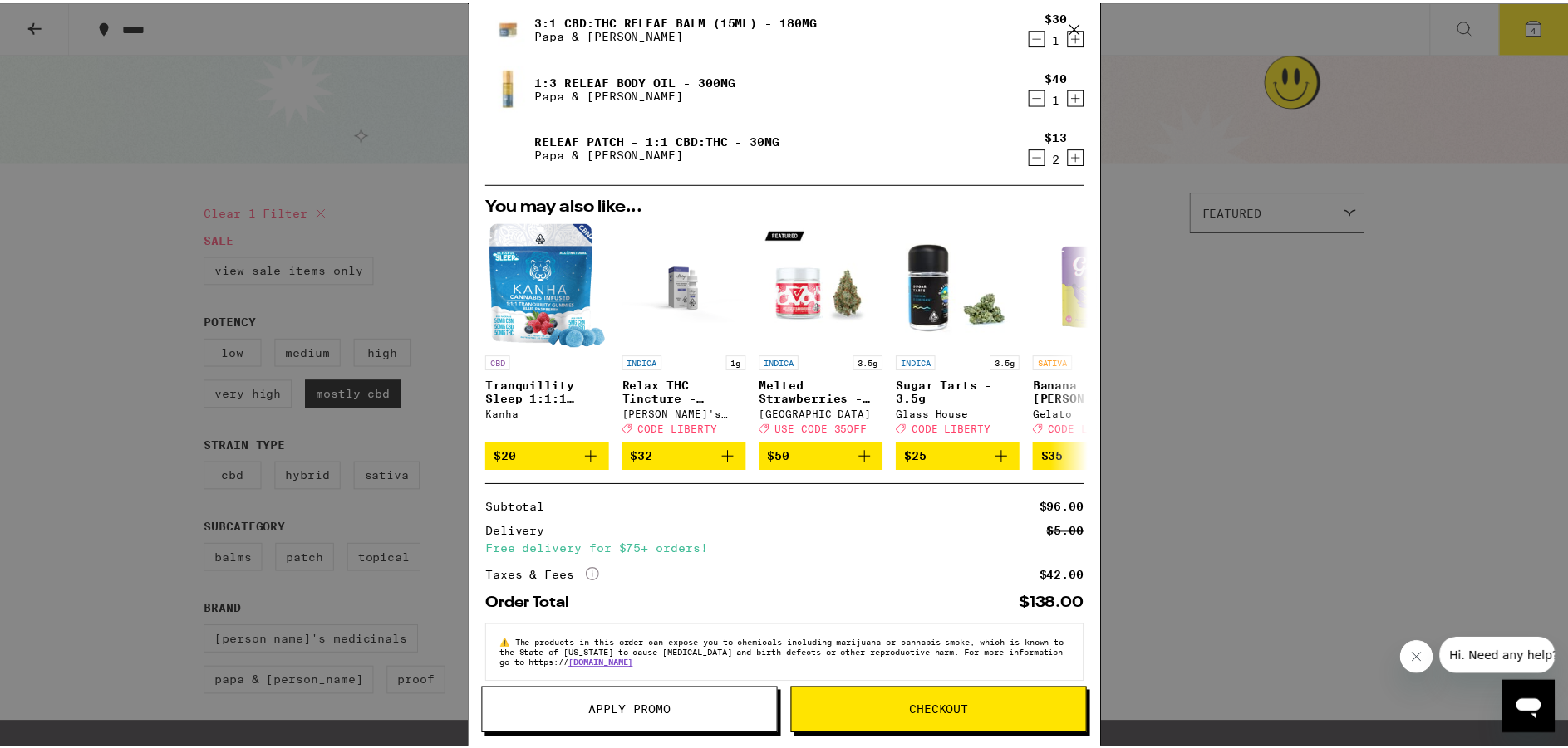
scroll to position [78, 0]
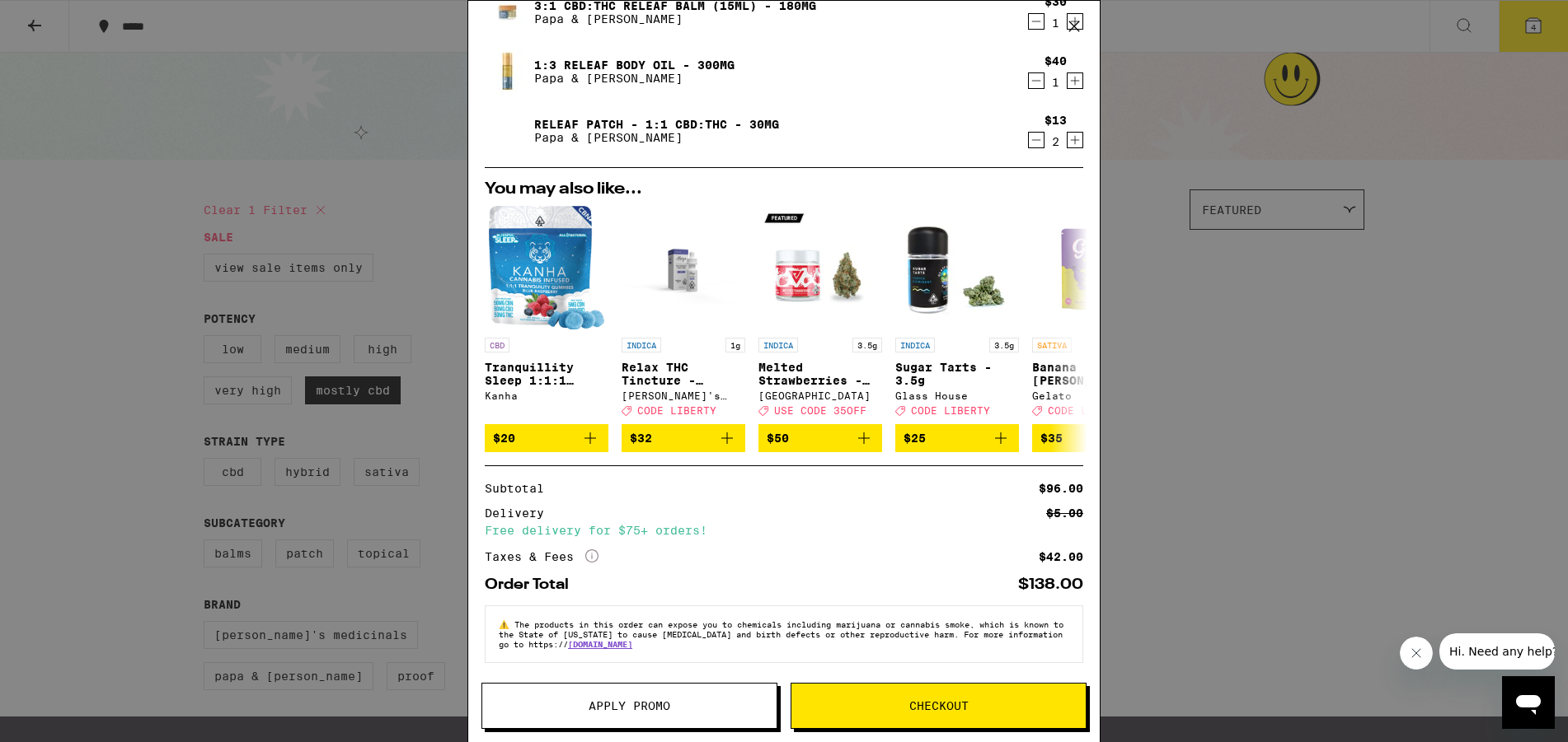
click at [671, 710] on span "Apply Promo" at bounding box center [629, 706] width 294 height 12
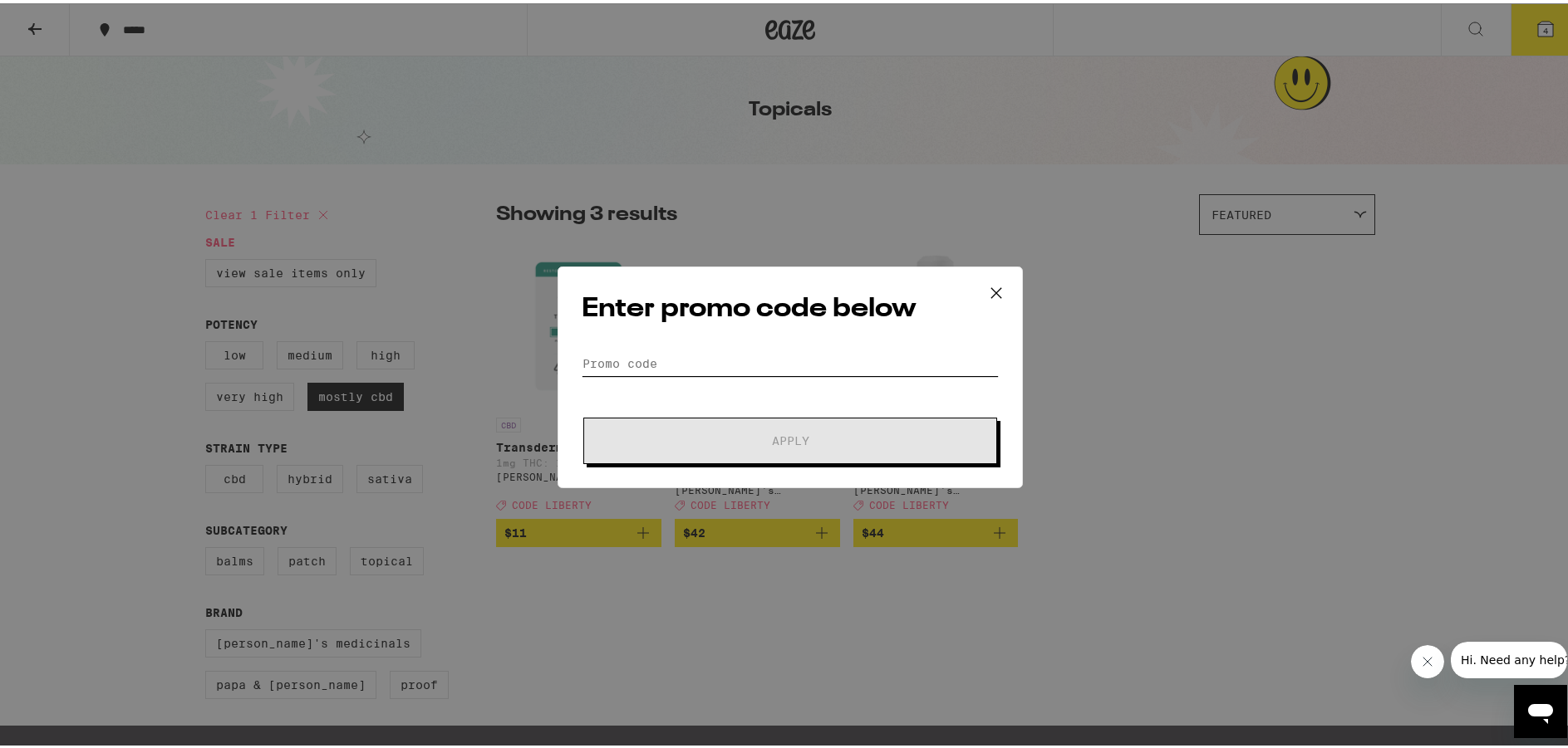
click at [658, 357] on input "Promo Code" at bounding box center [791, 361] width 417 height 25
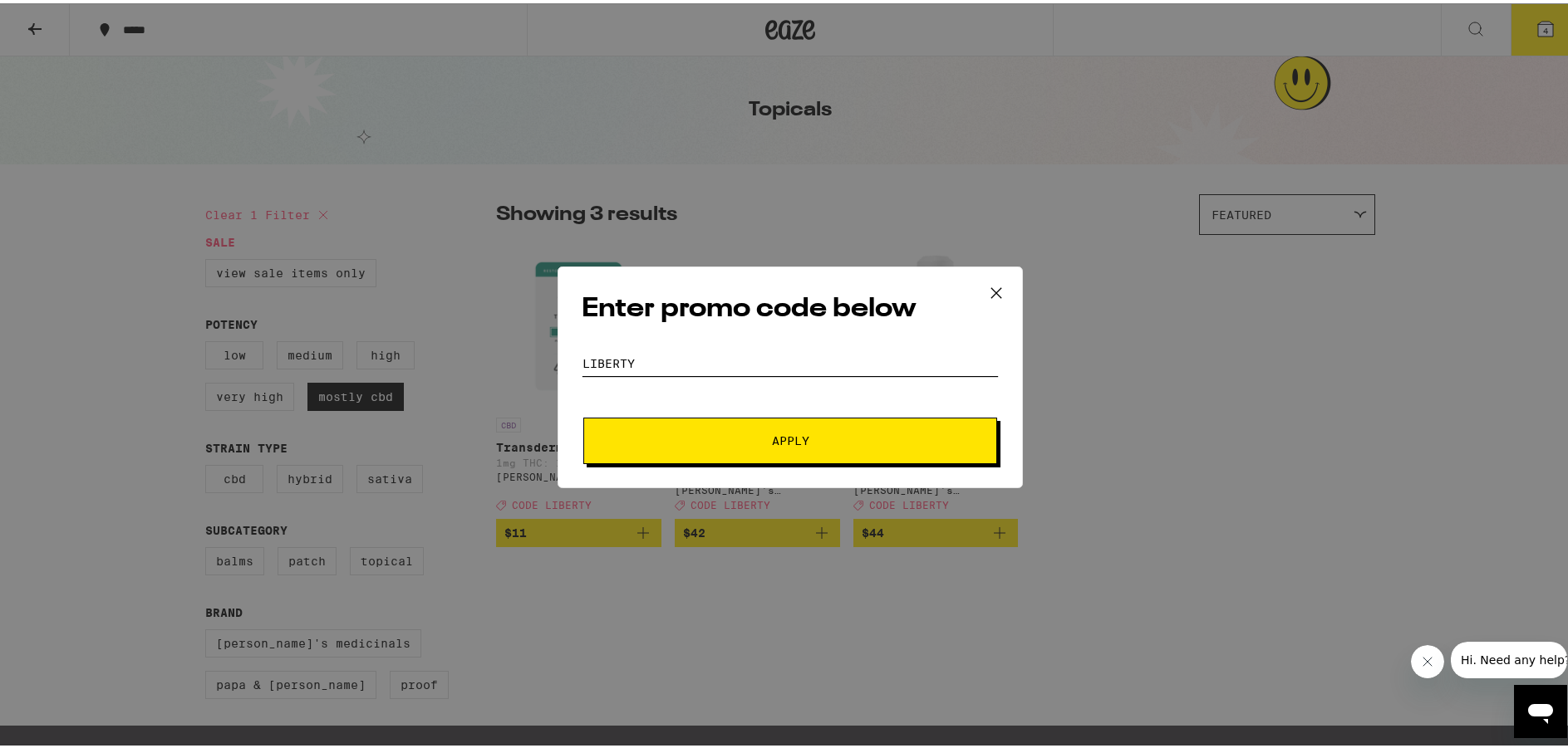
type input "liberty"
click at [583, 415] on button "Apply" at bounding box center [790, 438] width 414 height 47
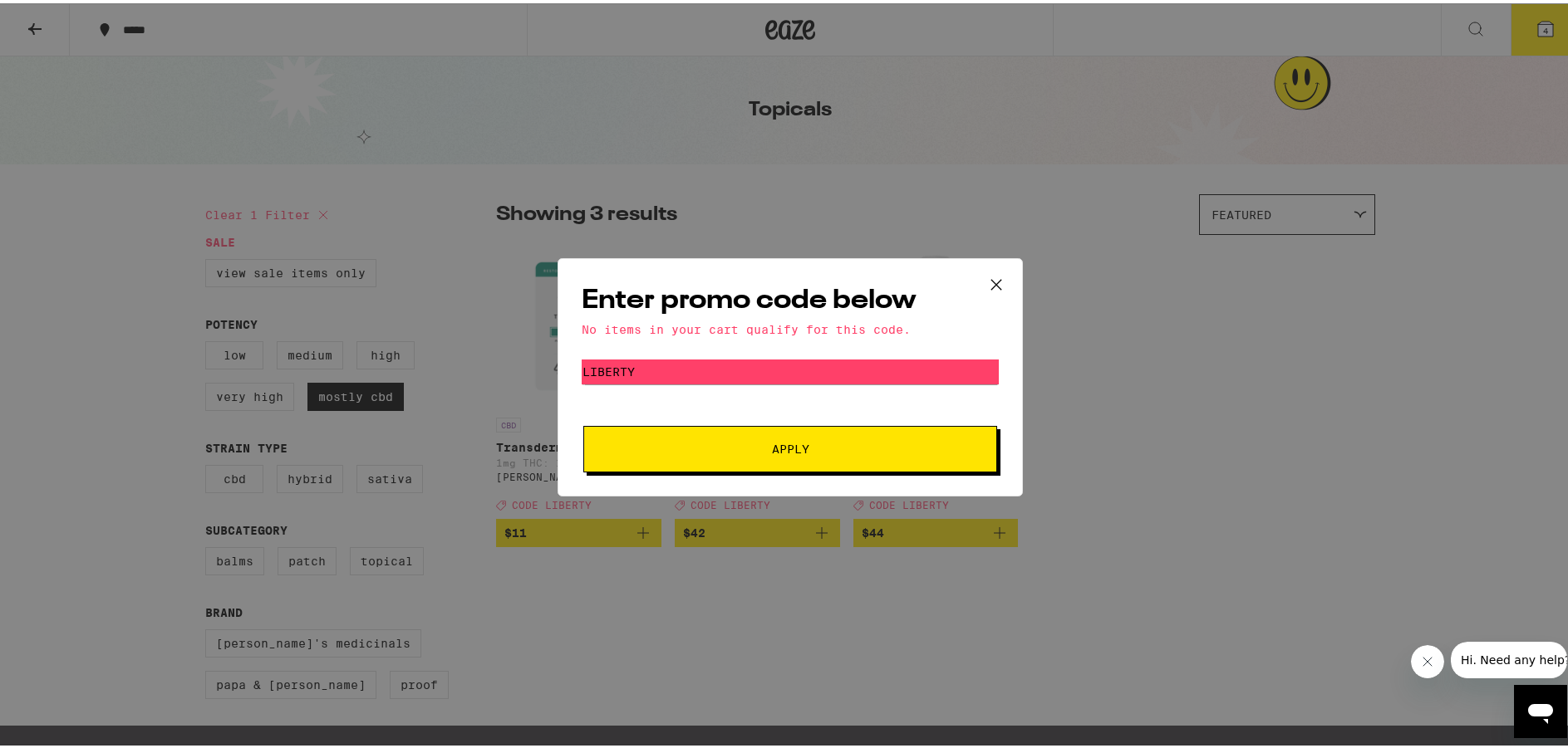
click at [989, 275] on icon at bounding box center [996, 282] width 25 height 25
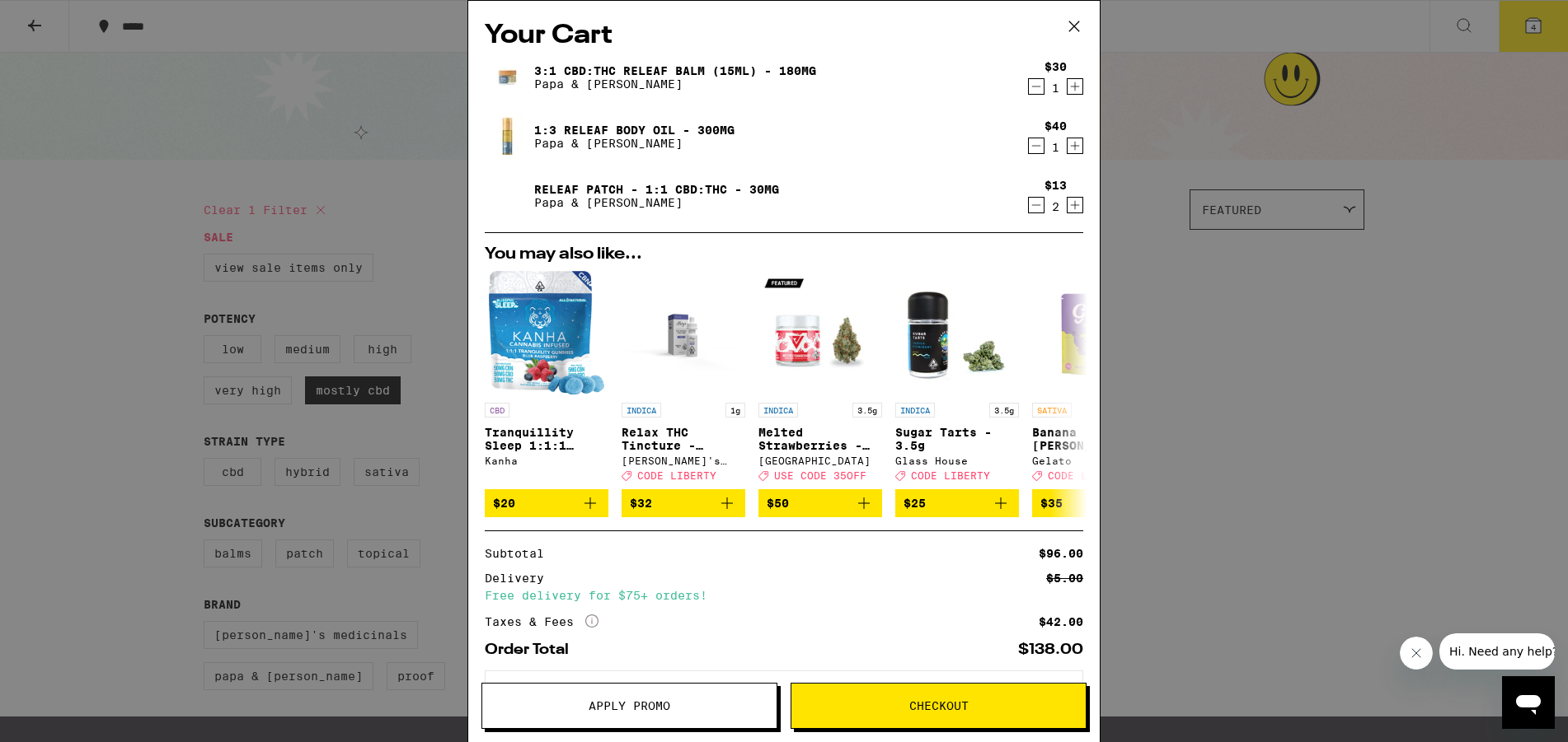
click at [946, 703] on span "Checkout" at bounding box center [939, 706] width 59 height 12
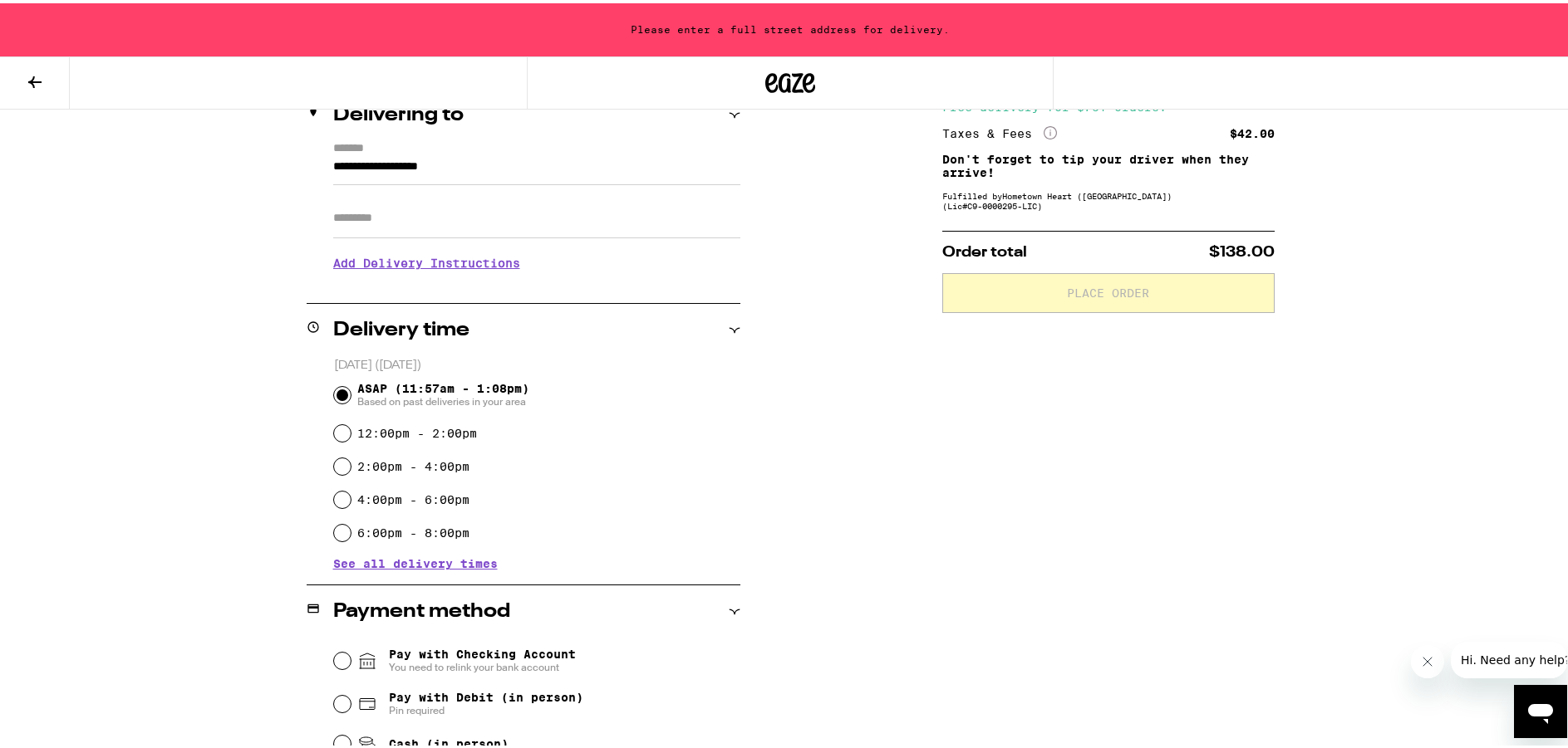
scroll to position [249, 0]
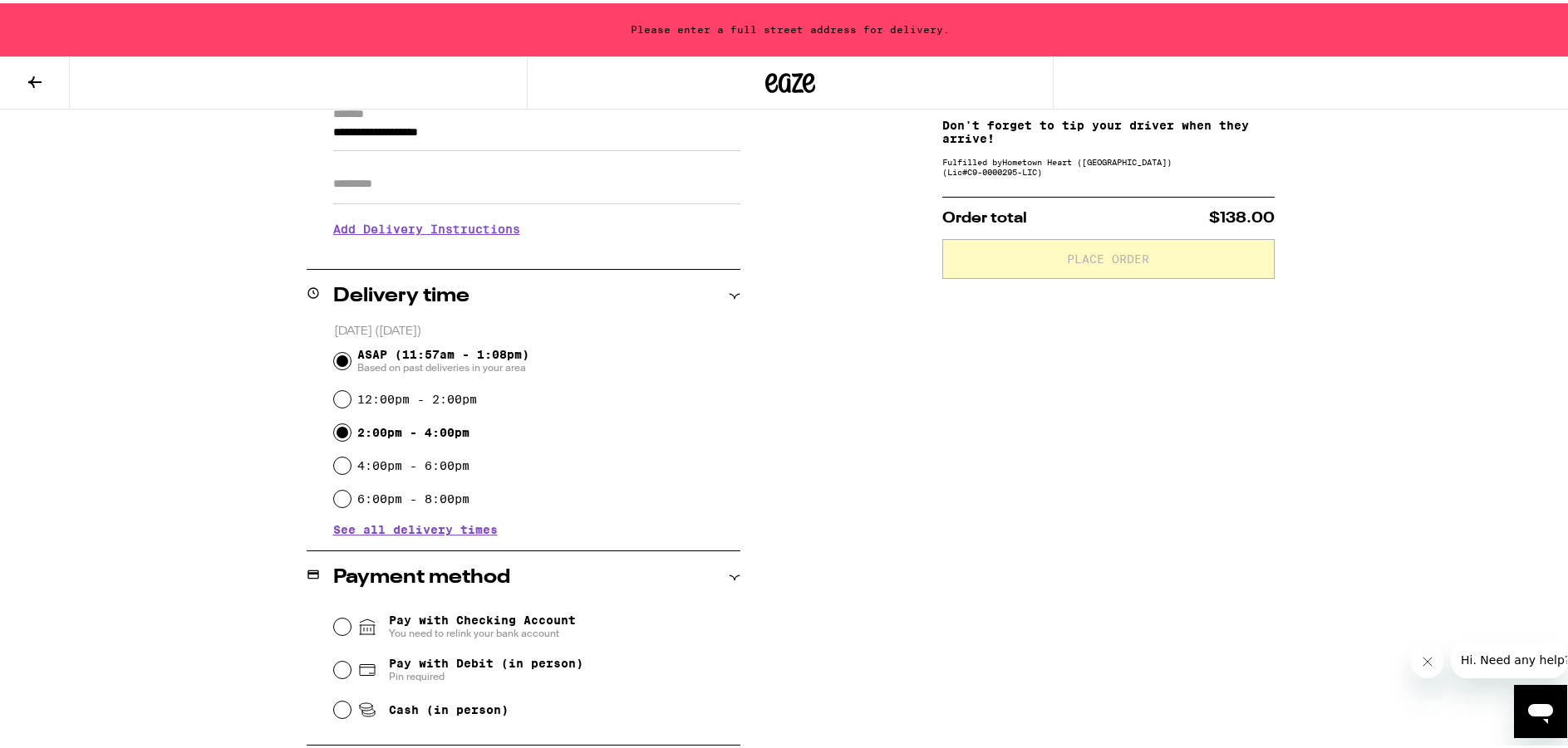
click at [338, 430] on input "2:00pm - 4:00pm" at bounding box center [343, 430] width 17 height 17
radio input "true"
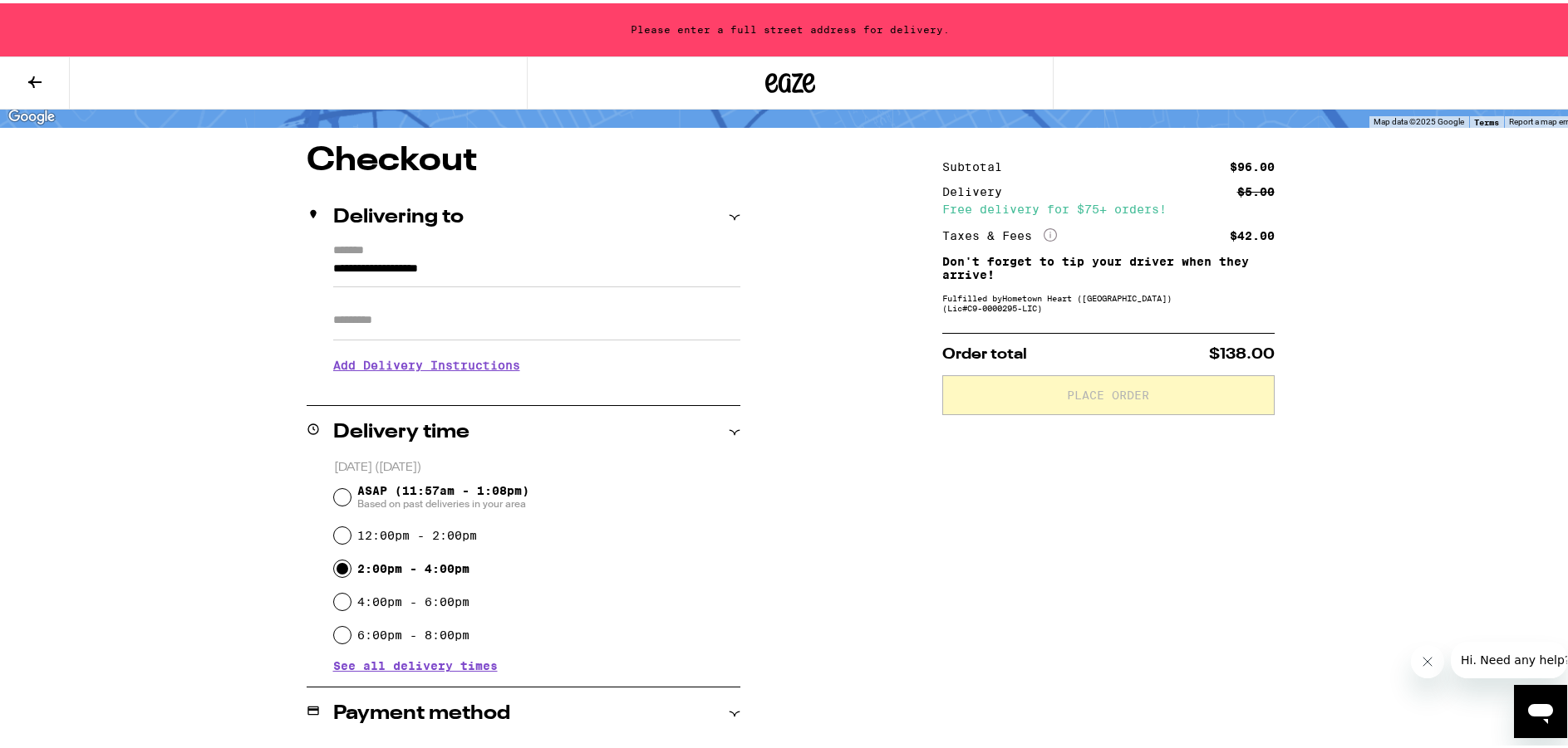
scroll to position [83, 0]
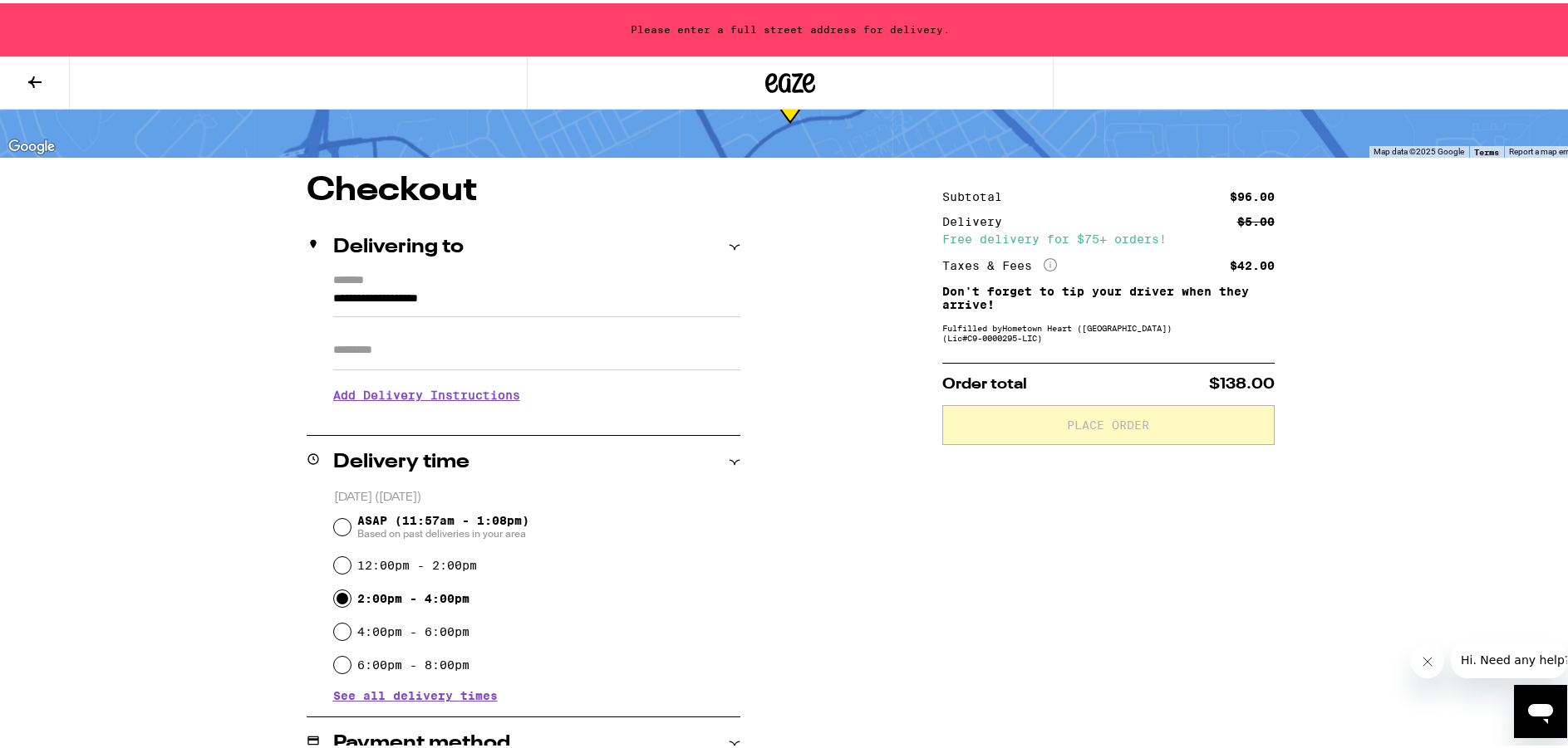
click at [728, 244] on icon at bounding box center [734, 244] width 12 height 12
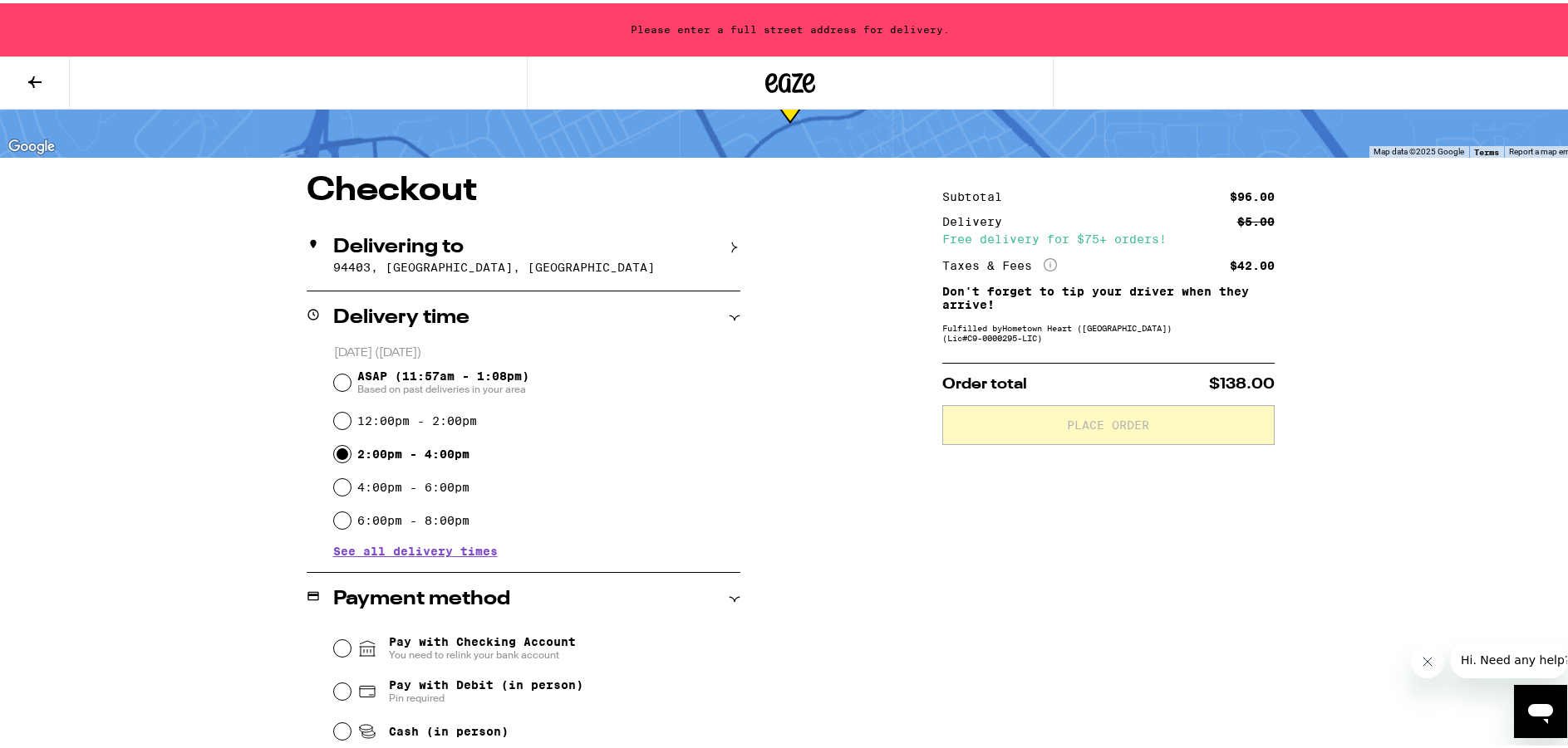
click at [728, 244] on icon at bounding box center [734, 244] width 12 height 12
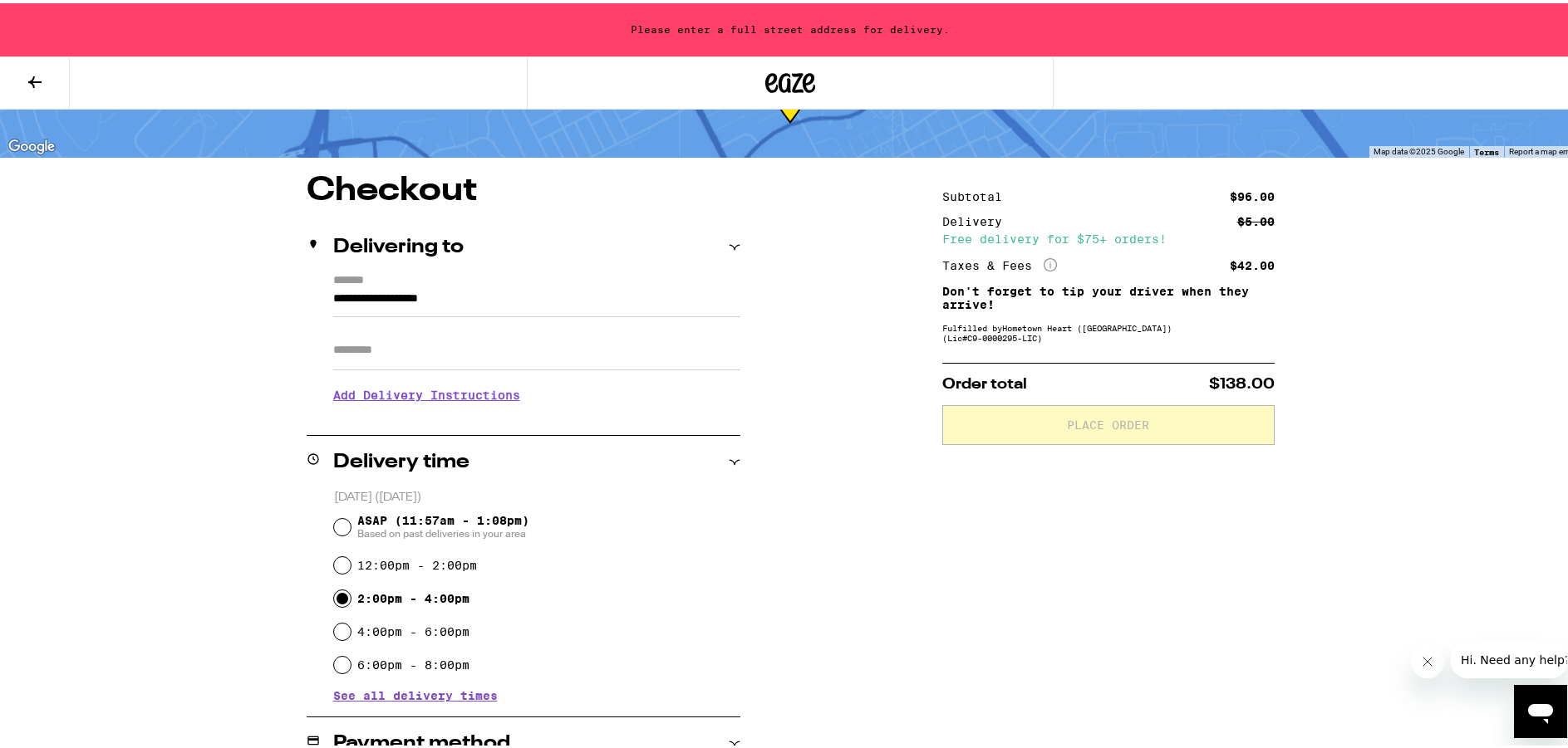
click at [498, 298] on input "**********" at bounding box center [537, 300] width 407 height 28
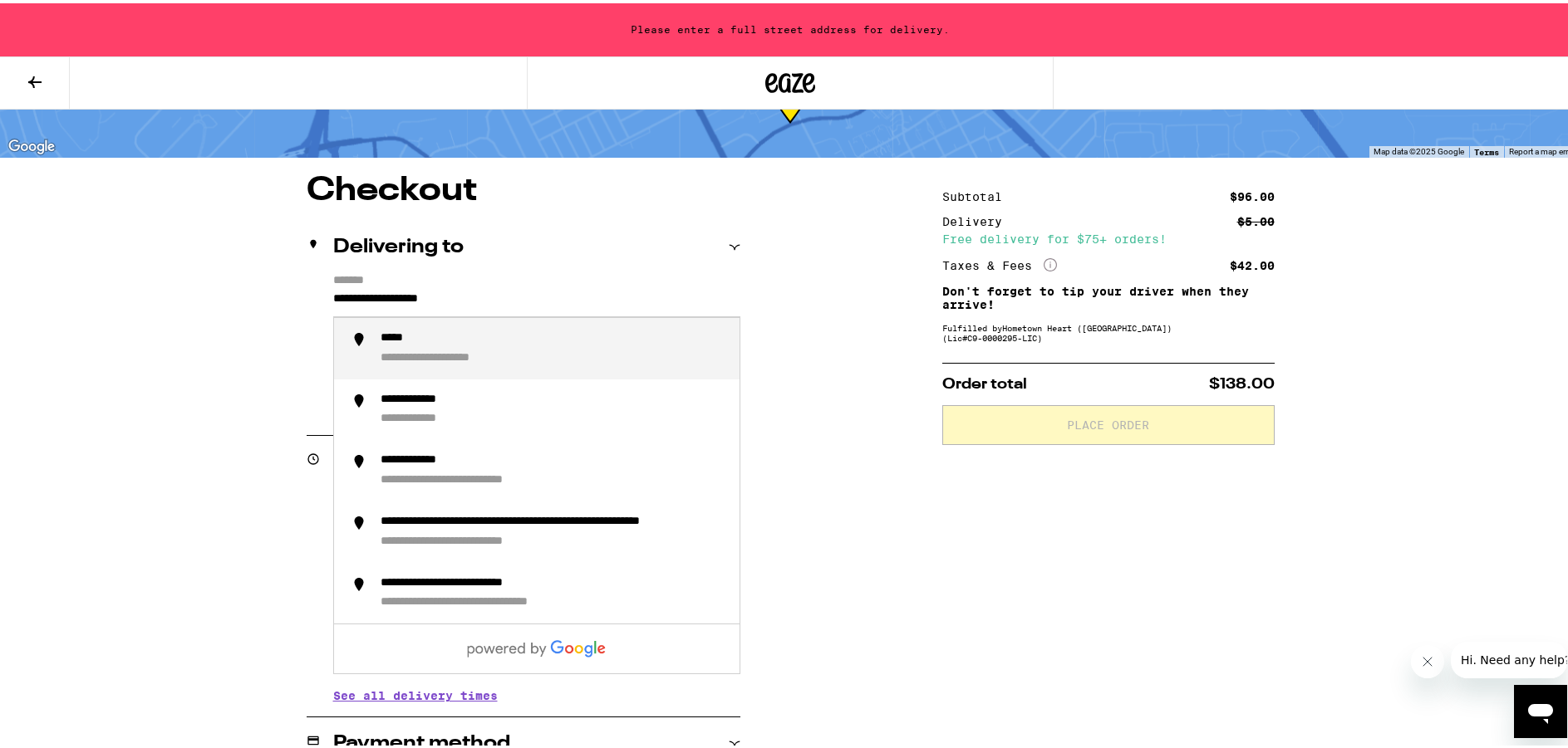
click at [496, 297] on input "**********" at bounding box center [537, 300] width 407 height 28
drag, startPoint x: 496, startPoint y: 297, endPoint x: 228, endPoint y: 286, distance: 268.2
click at [228, 286] on div "**********" at bounding box center [790, 657] width 1196 height 971
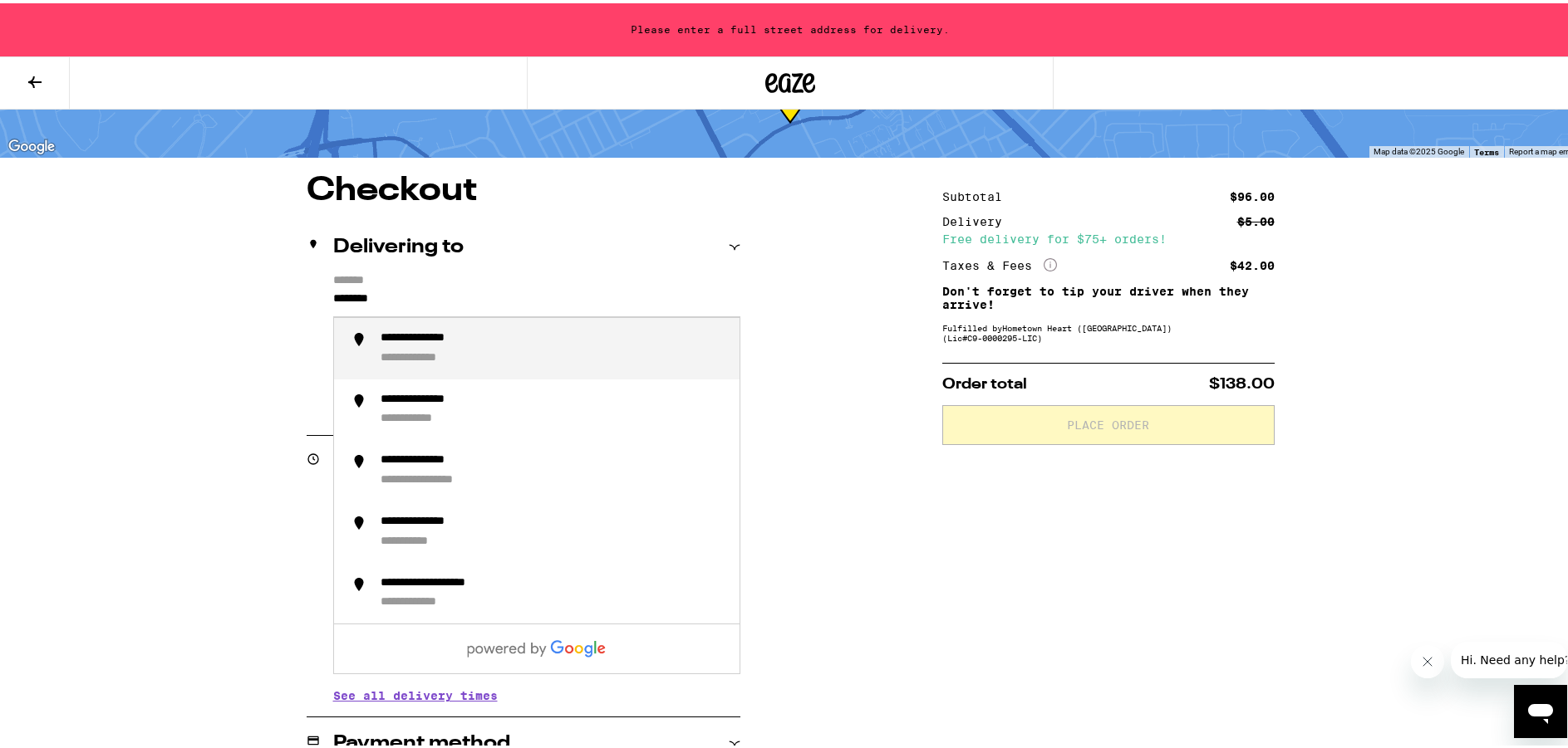
click at [426, 353] on div "**********" at bounding box center [430, 356] width 98 height 15
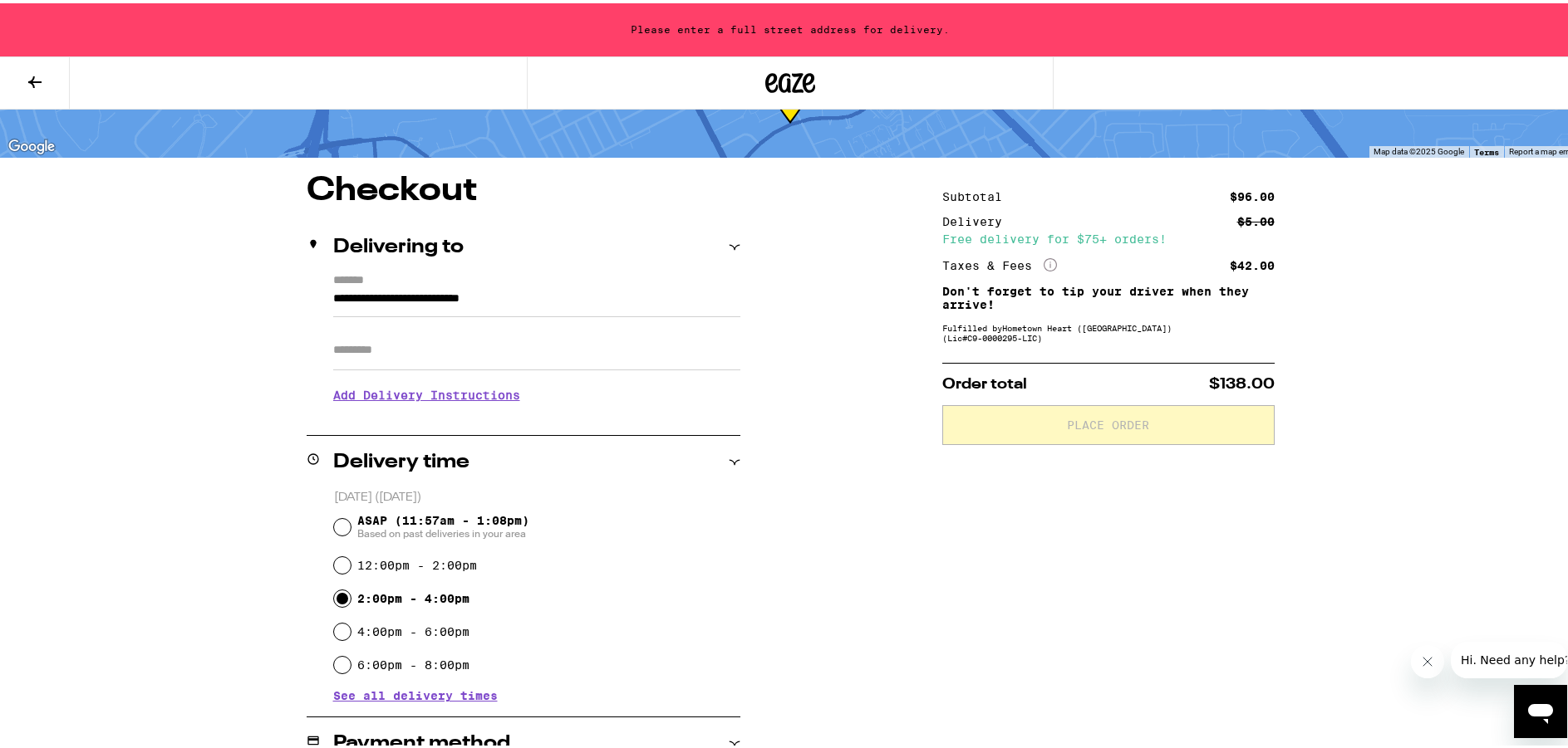
type input "**********"
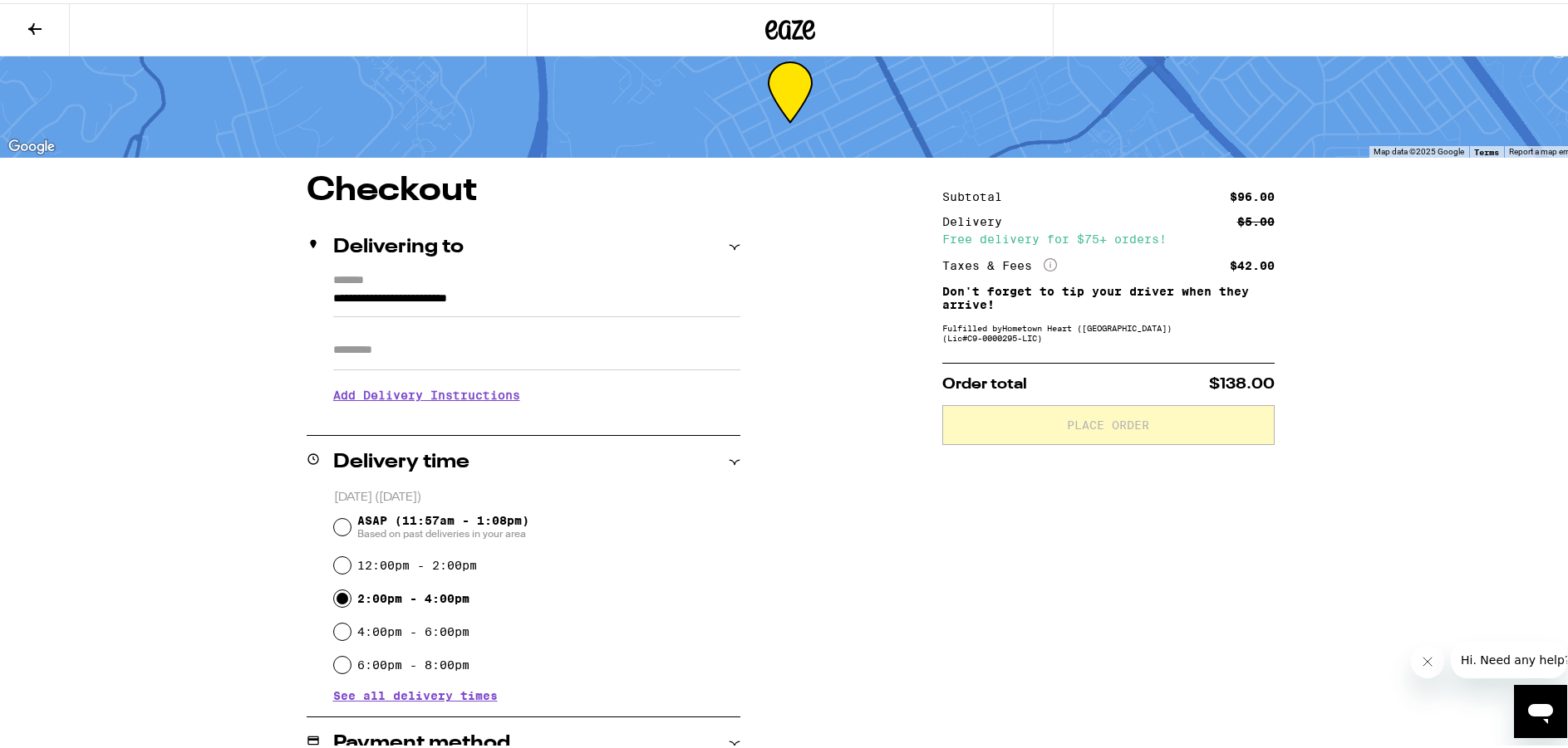
click at [450, 396] on h3 "Add Delivery Instructions" at bounding box center [537, 392] width 407 height 38
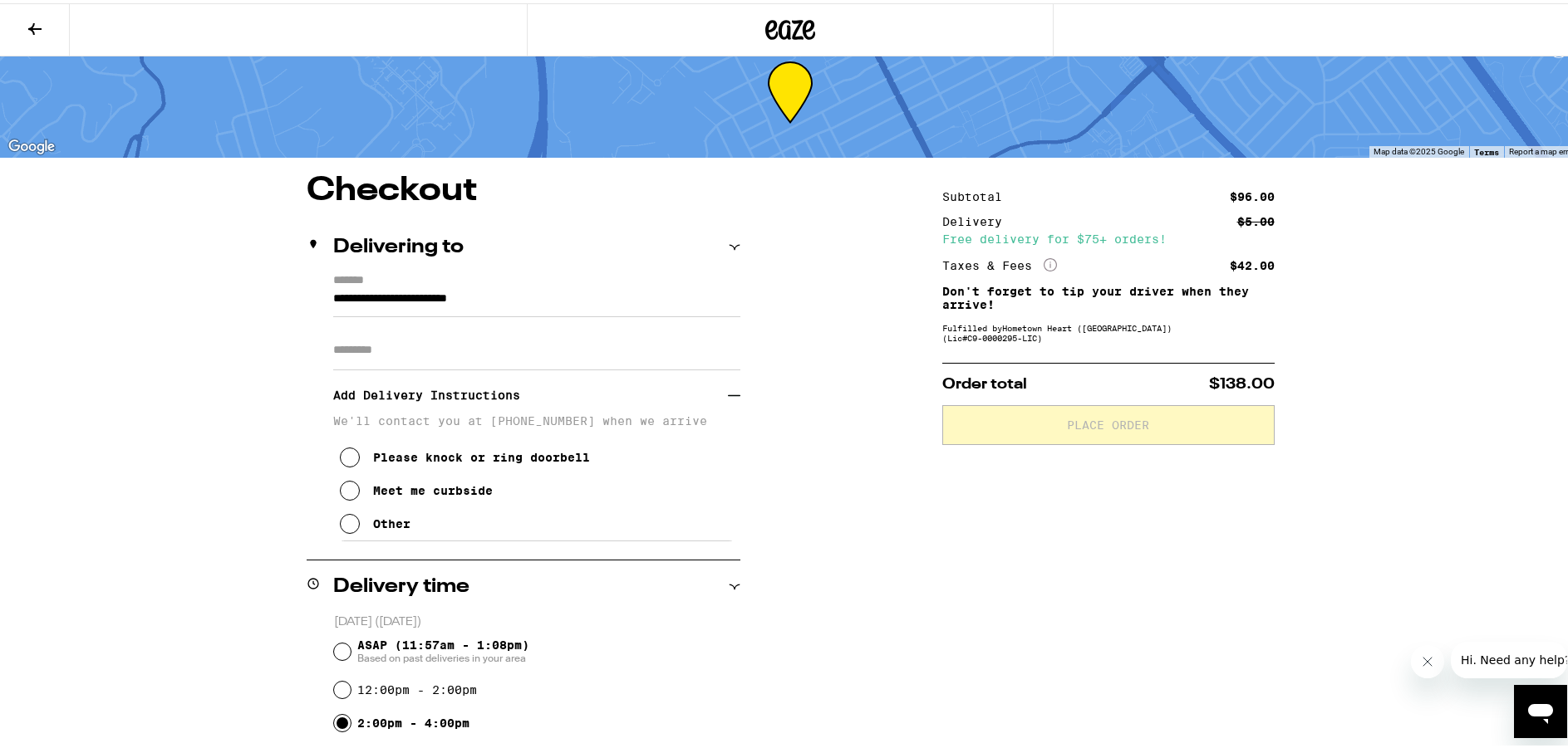
click at [348, 462] on icon at bounding box center [350, 455] width 20 height 20
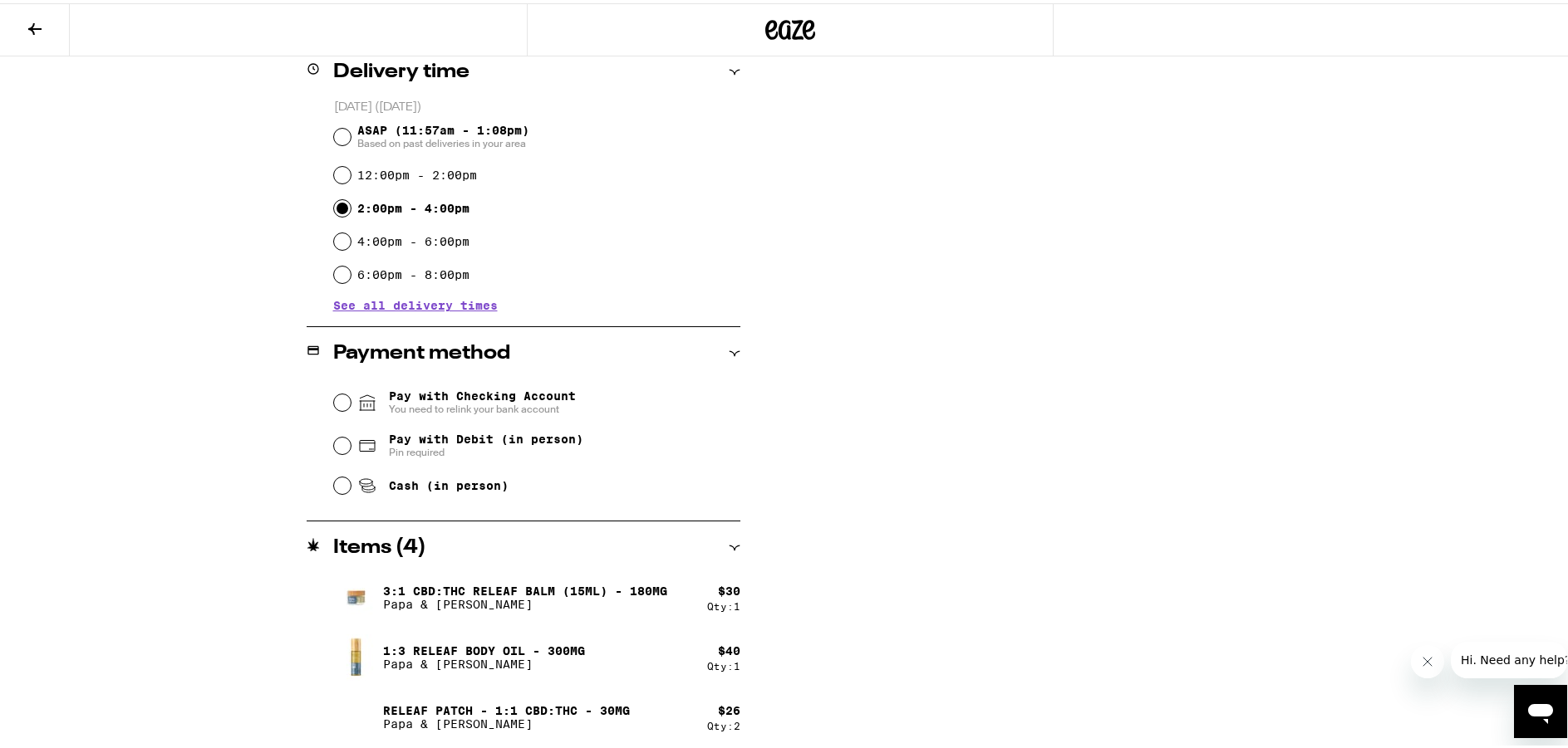
scroll to position [549, 0]
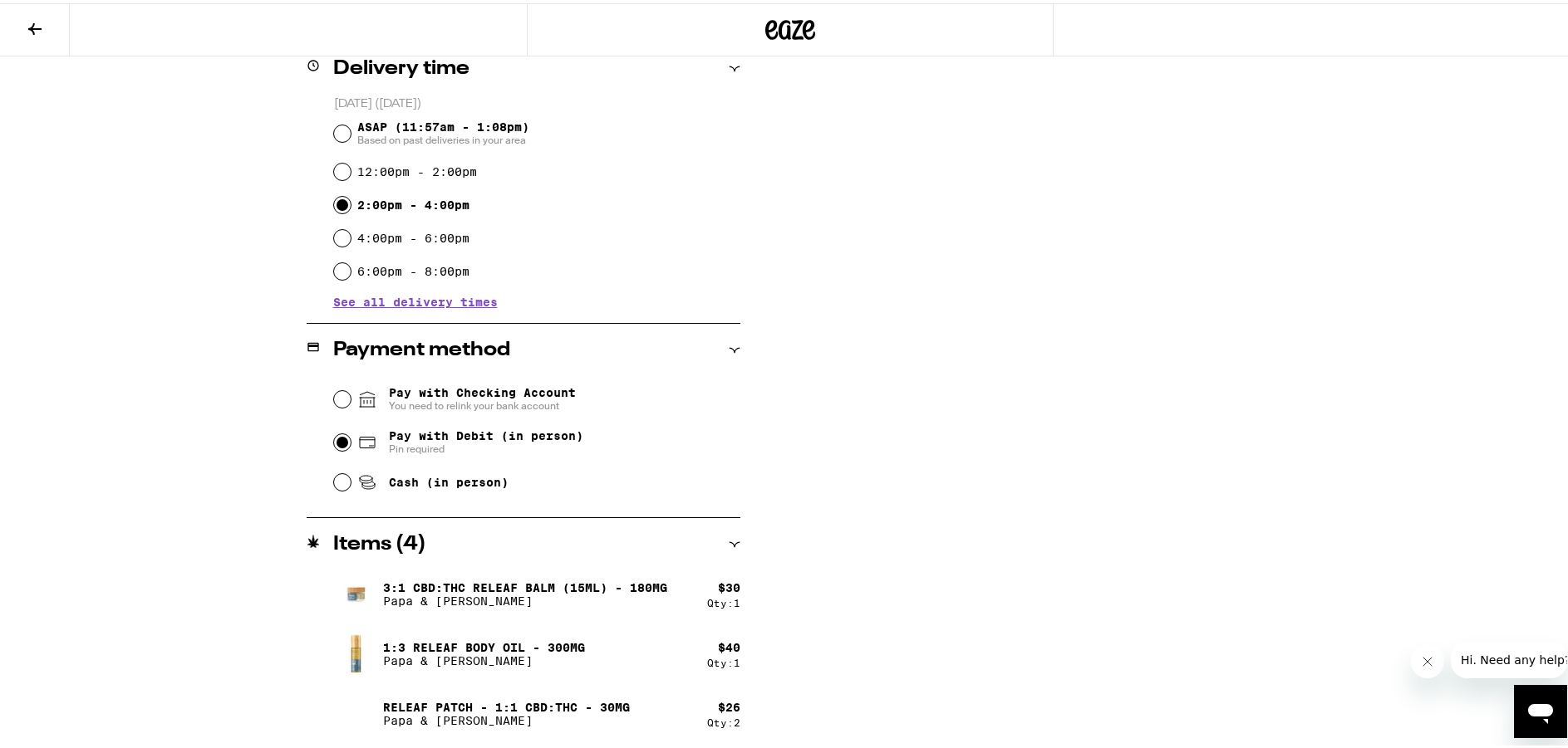
click at [336, 443] on input "Pay with Debit (in person) Pin required" at bounding box center [343, 440] width 17 height 17
radio input "true"
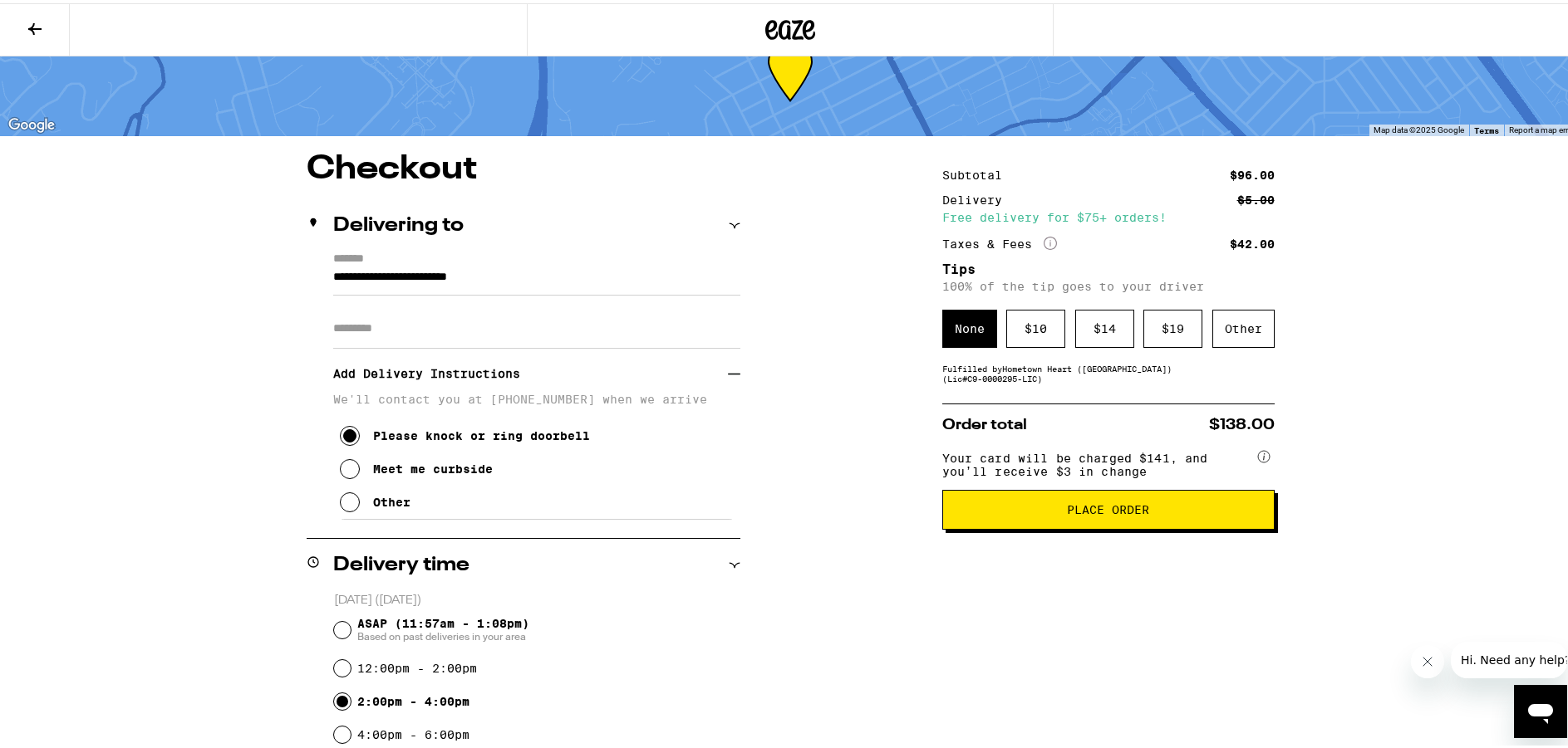
scroll to position [0, 0]
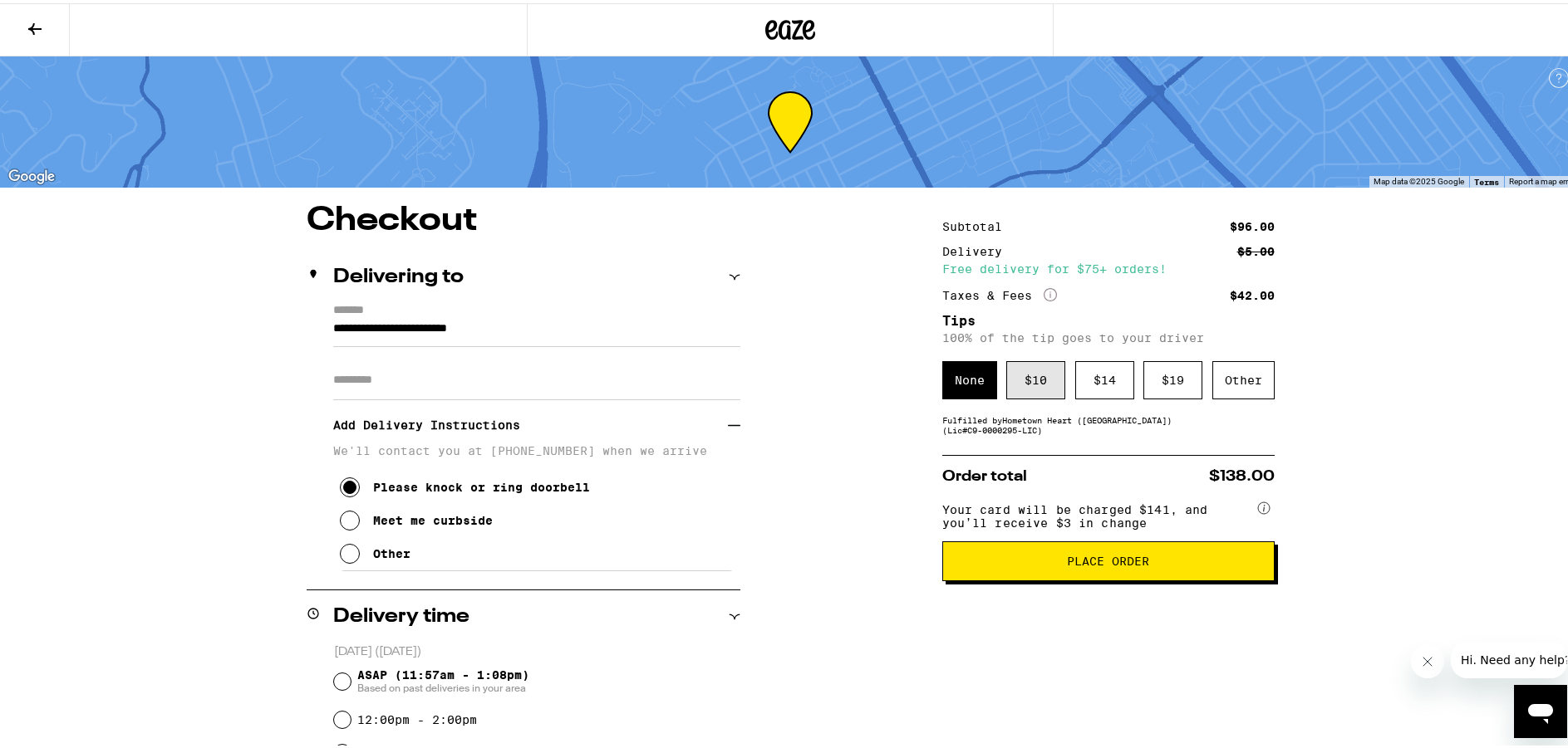
click at [1047, 379] on div "$ 10" at bounding box center [1035, 377] width 59 height 38
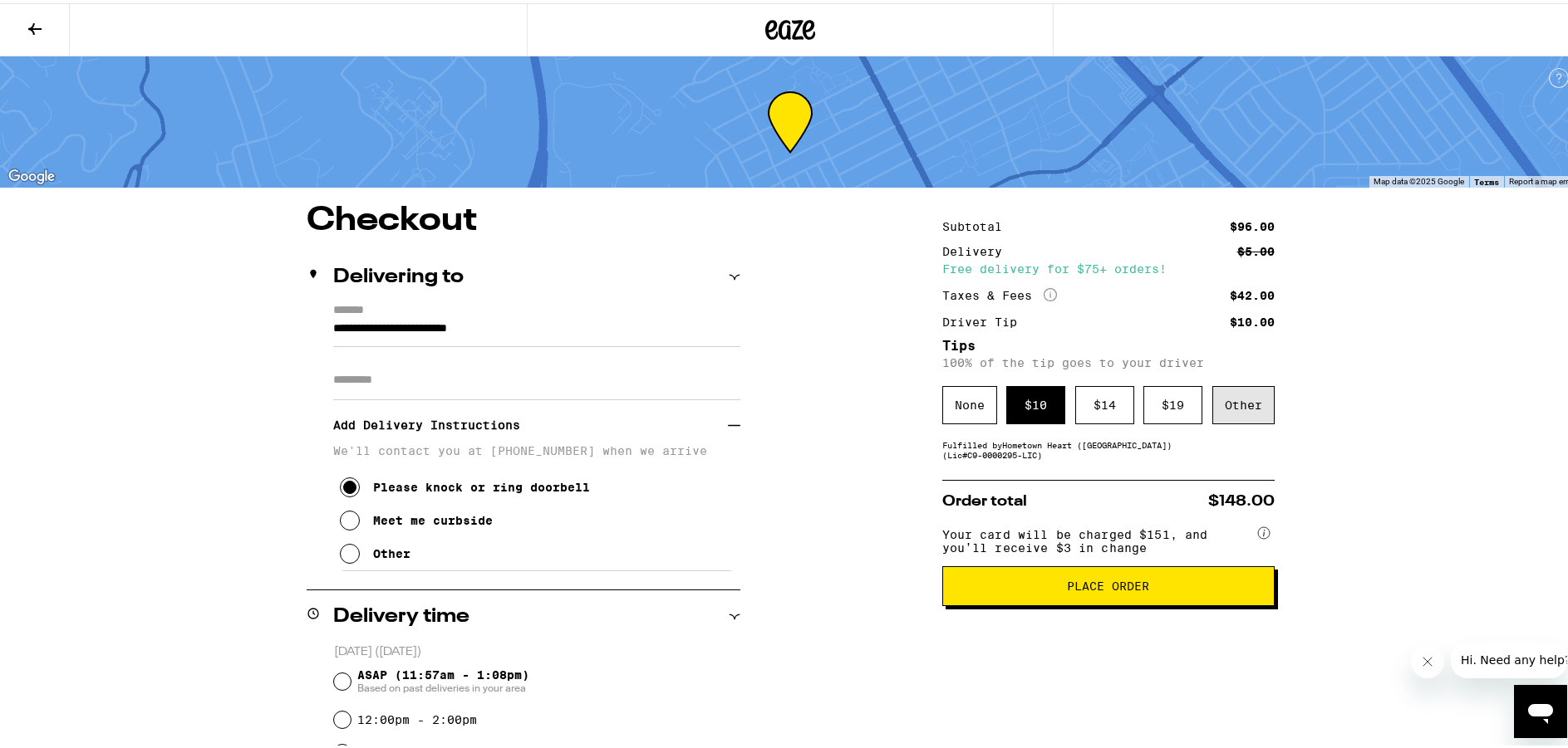
click at [1244, 400] on div "Other" at bounding box center [1243, 402] width 62 height 38
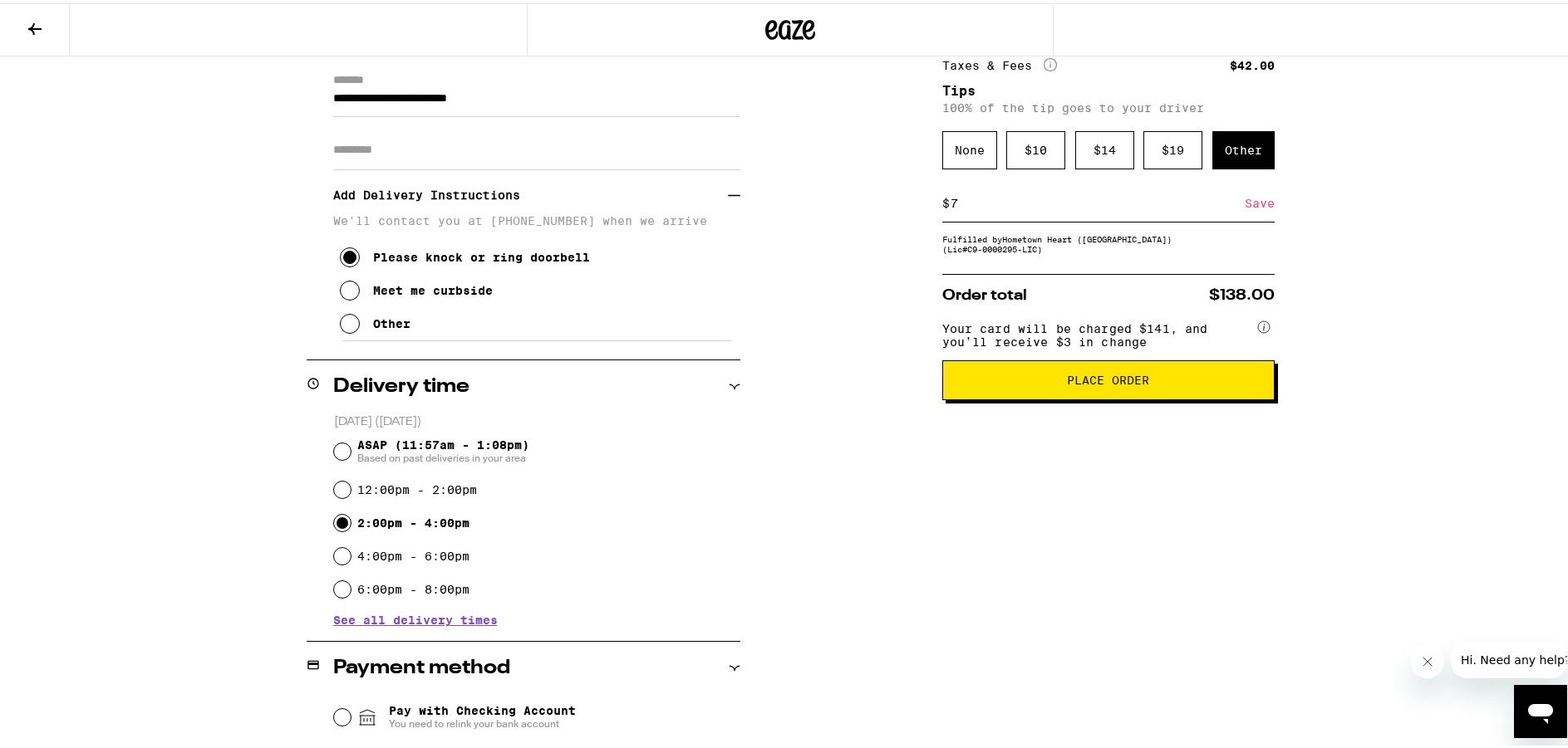
scroll to position [249, 0]
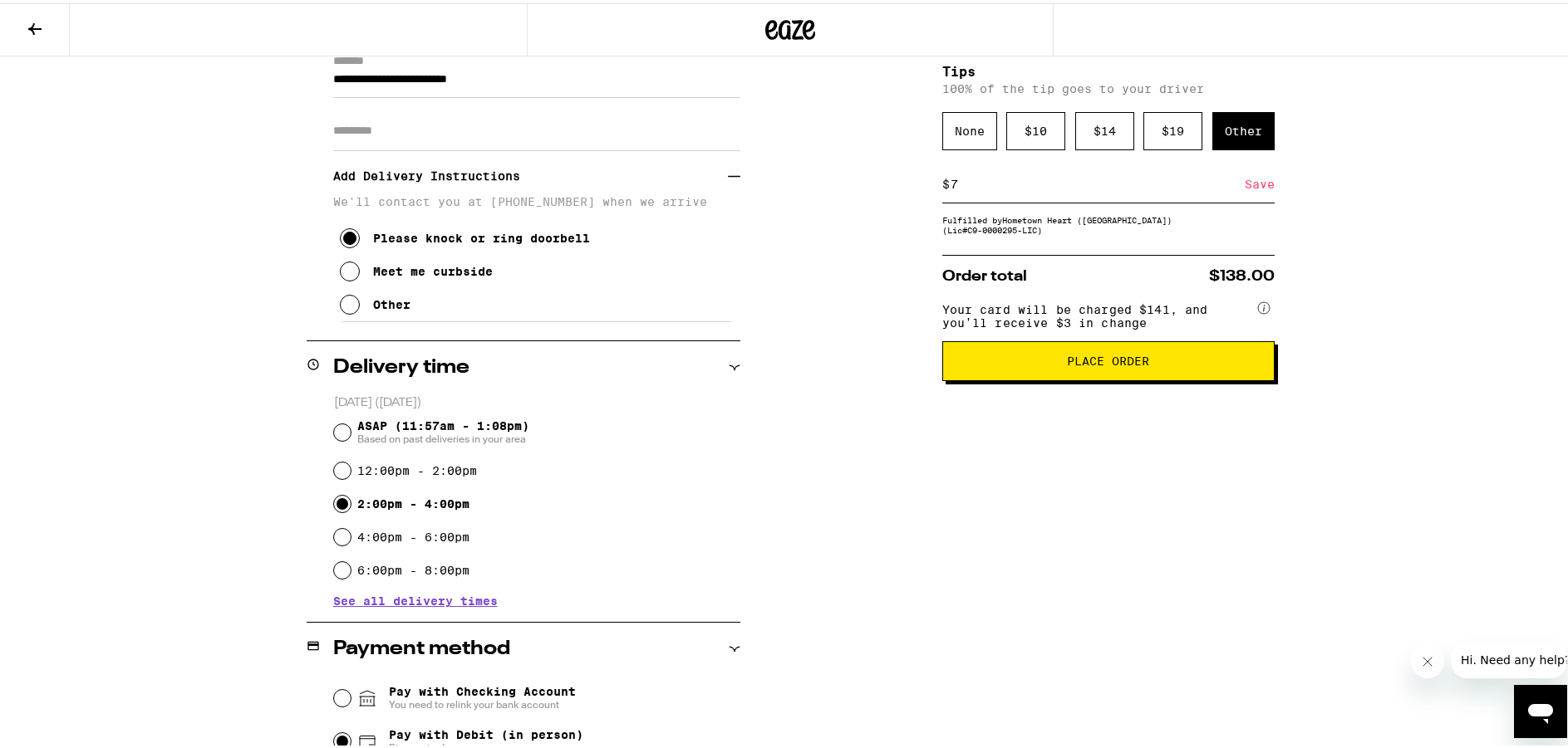
type input "7"
click at [1033, 363] on span "Place Order" at bounding box center [1108, 358] width 304 height 12
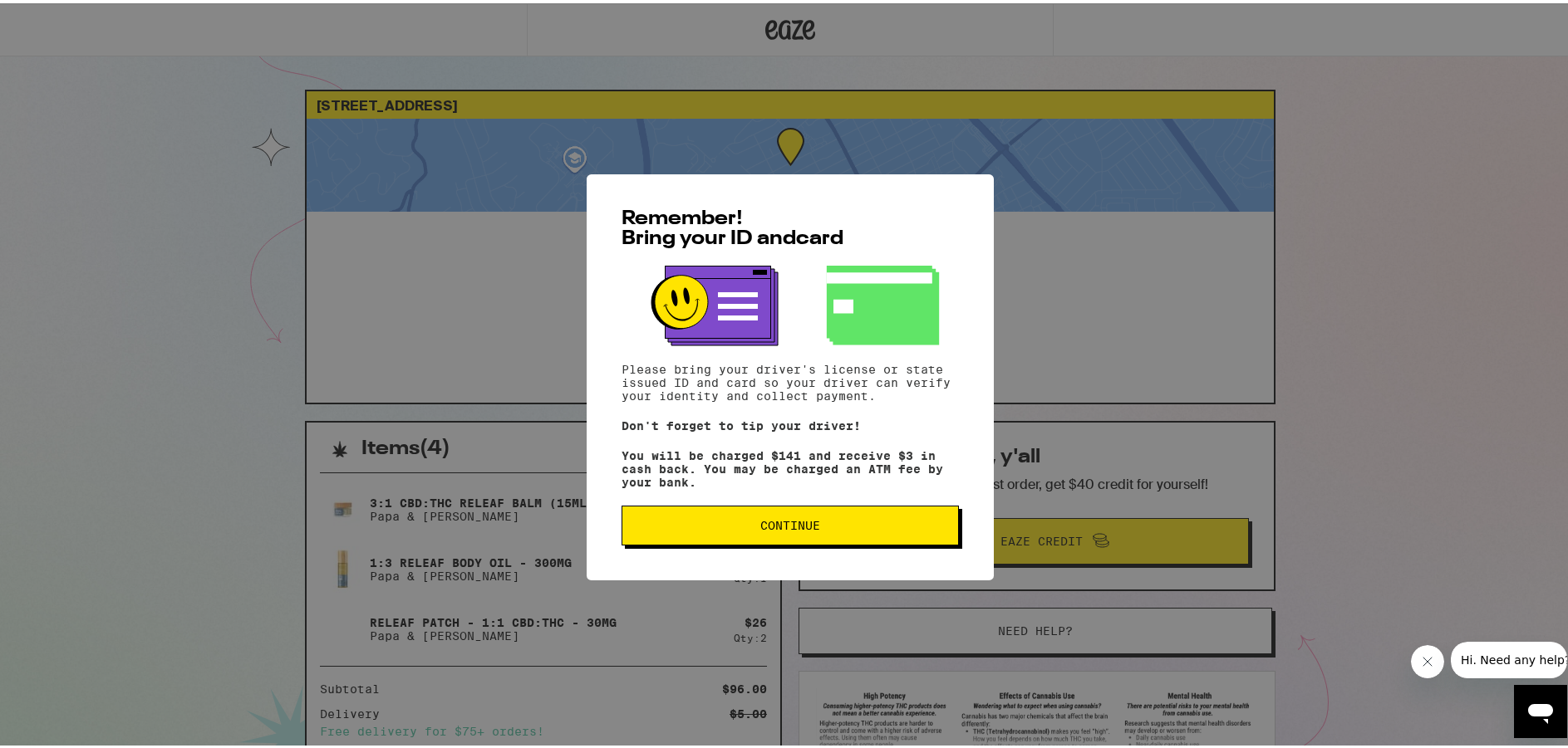
click at [682, 523] on span "Continue" at bounding box center [790, 523] width 309 height 12
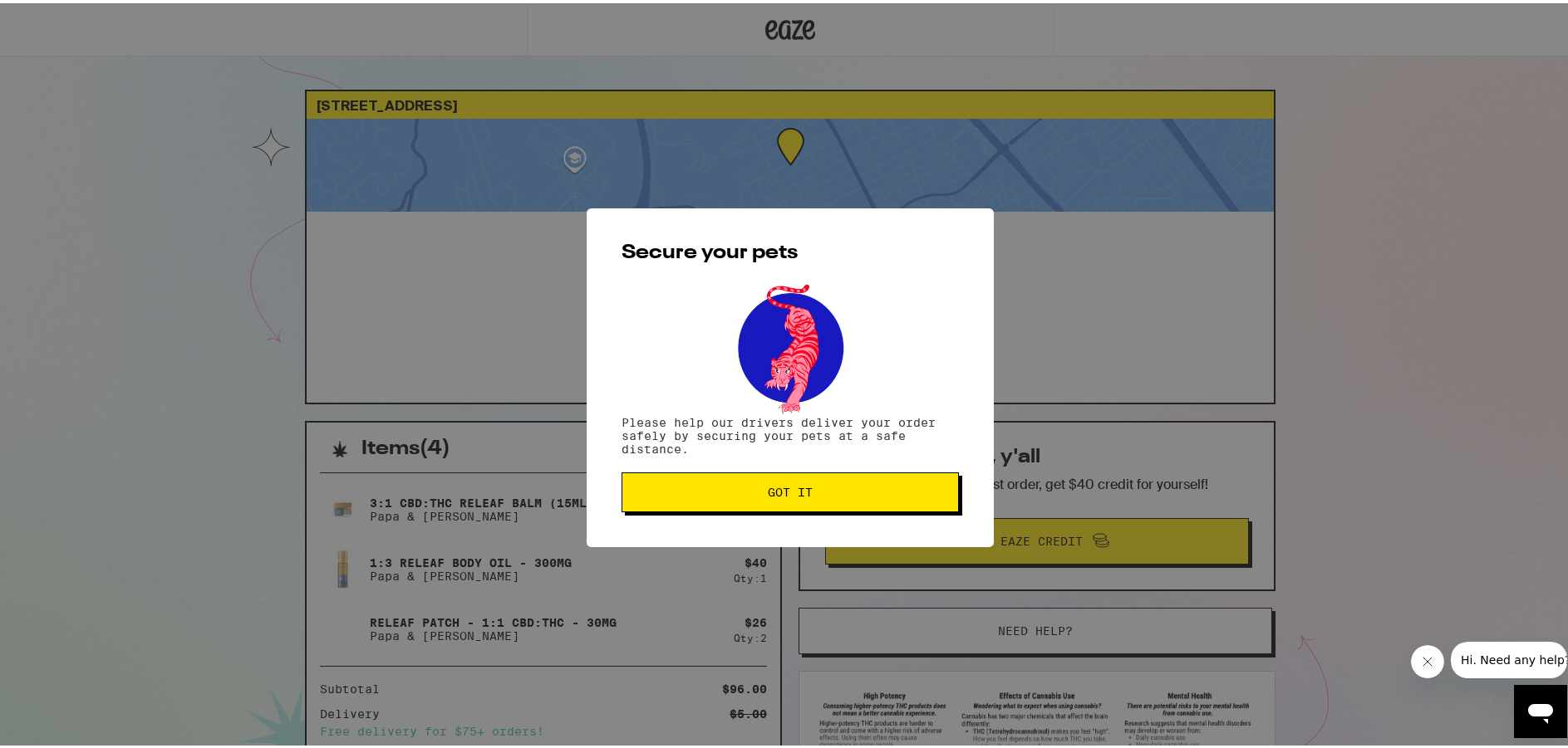
click at [795, 491] on span "Got it" at bounding box center [790, 490] width 45 height 12
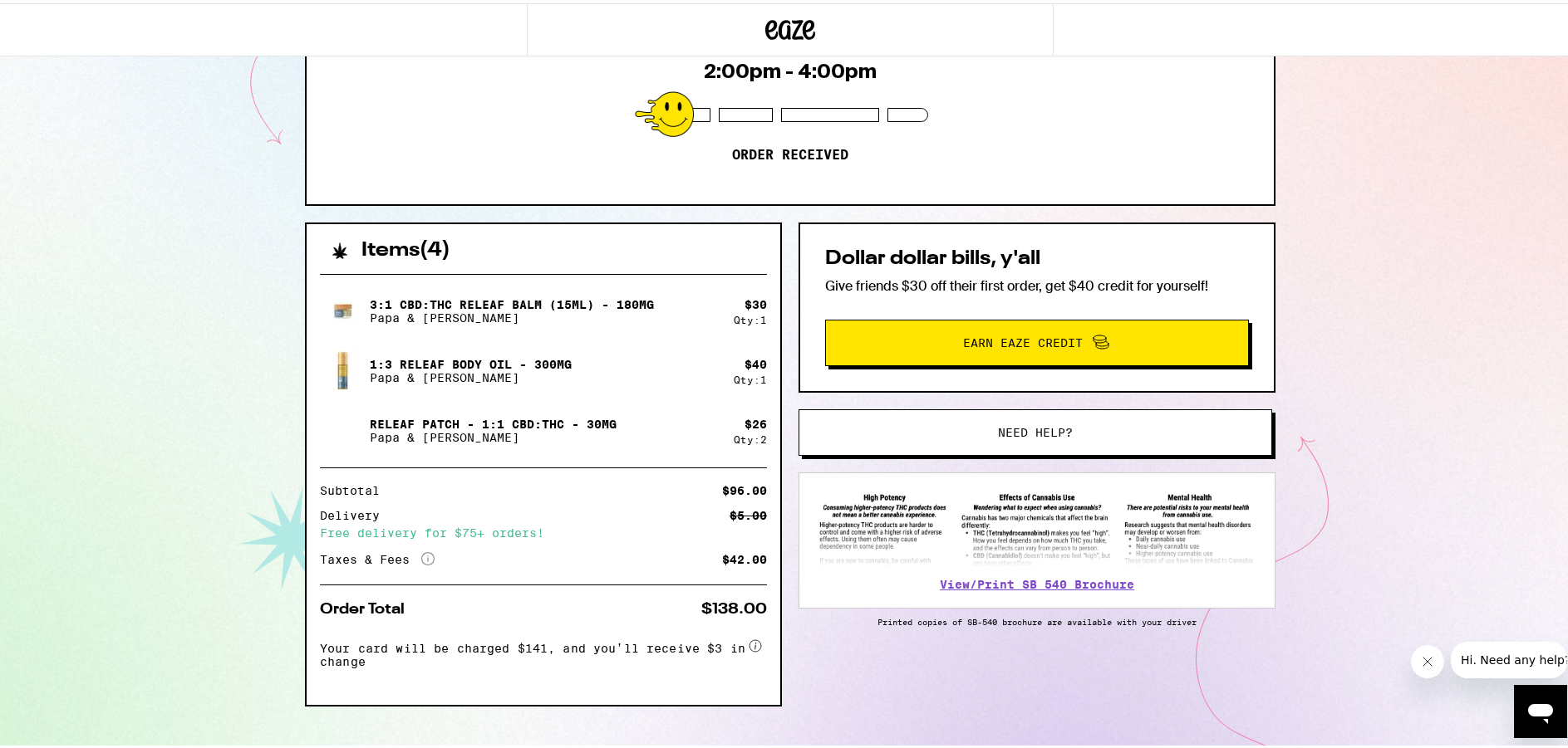
scroll to position [224, 0]
